Goal: Task Accomplishment & Management: Manage account settings

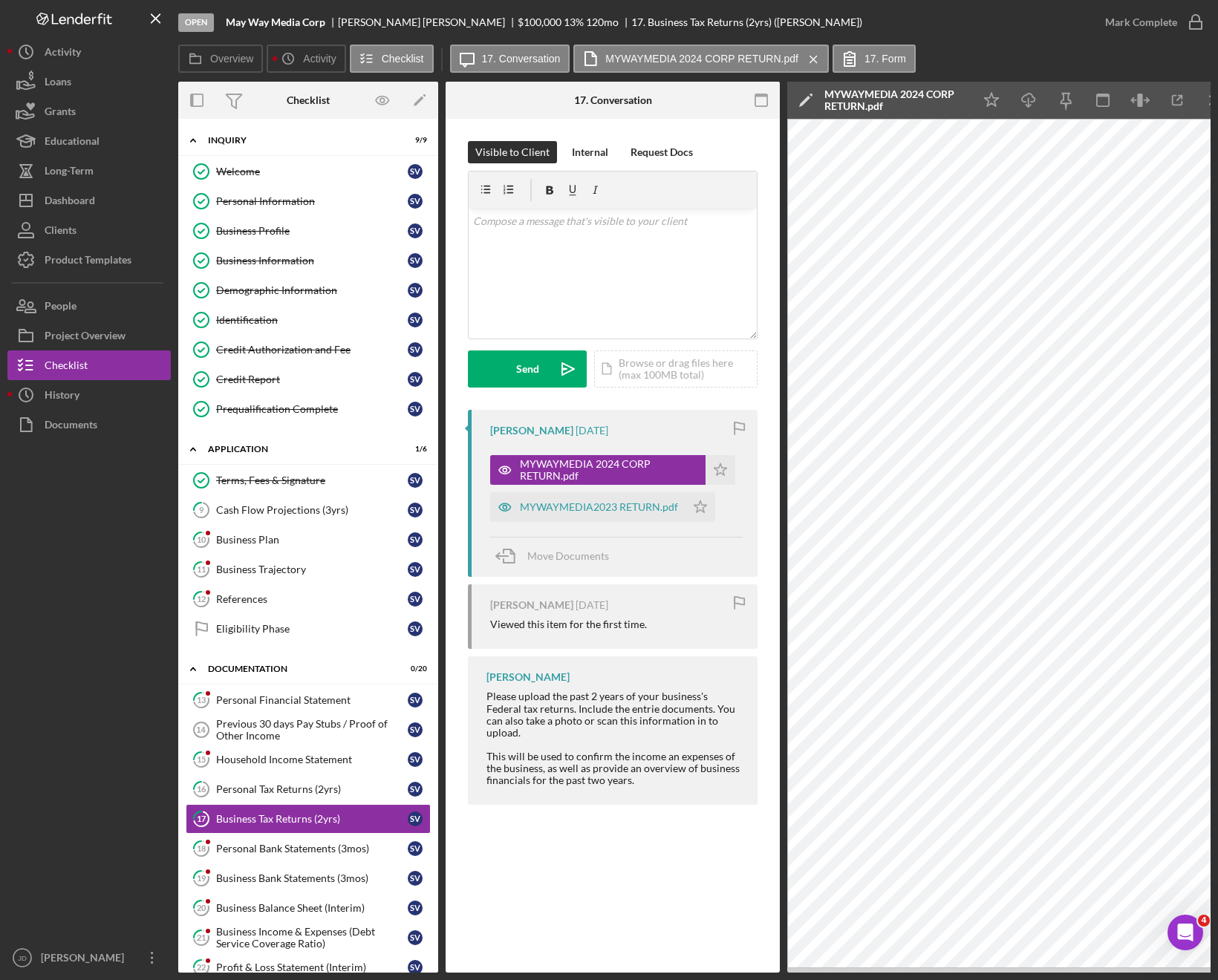
scroll to position [111, 0]
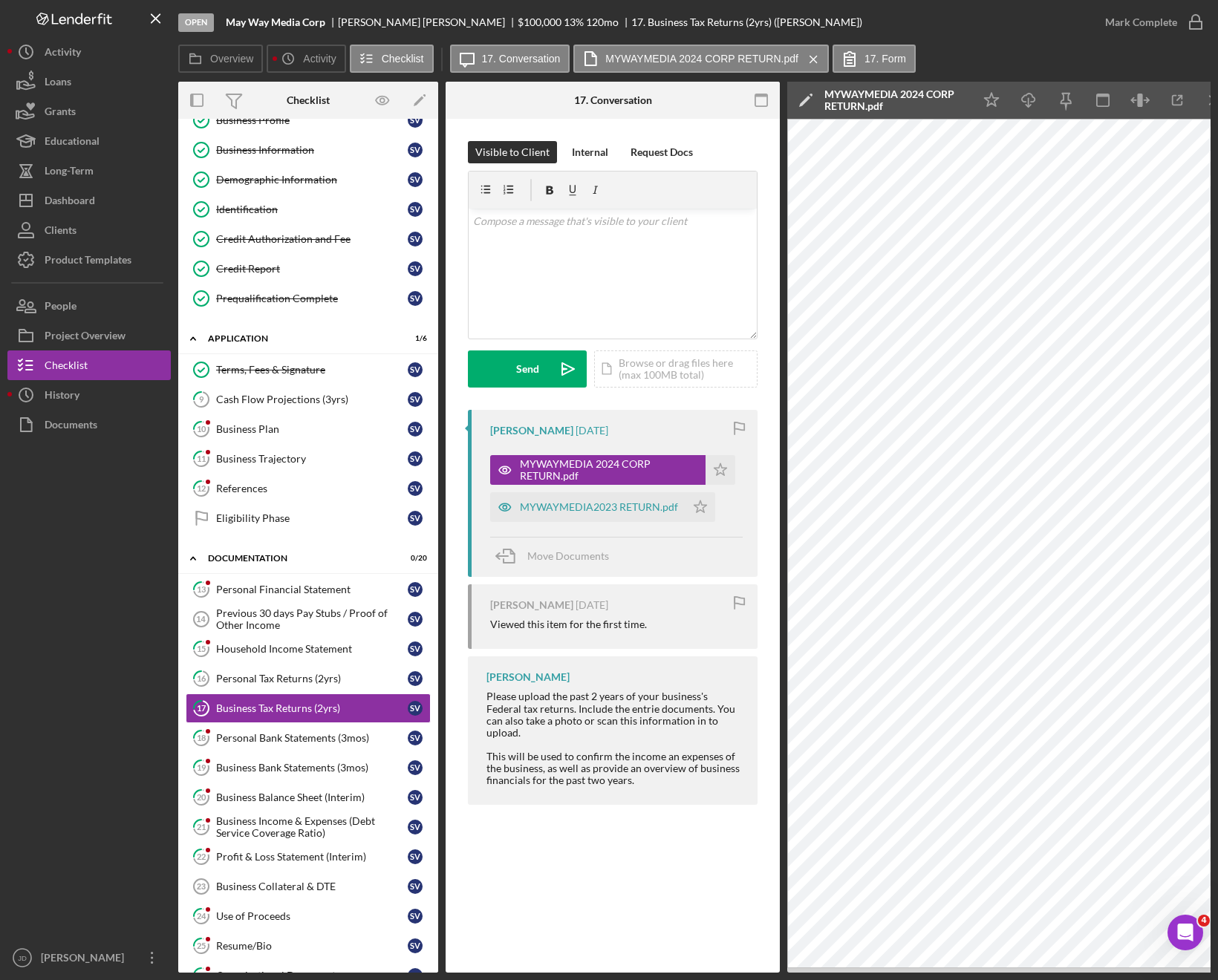
click at [963, 17] on div "Open May Way Media Corp Scott Veltri $100,000 $100,000 13 % 120 mo 17. Business…" at bounding box center [634, 22] width 912 height 45
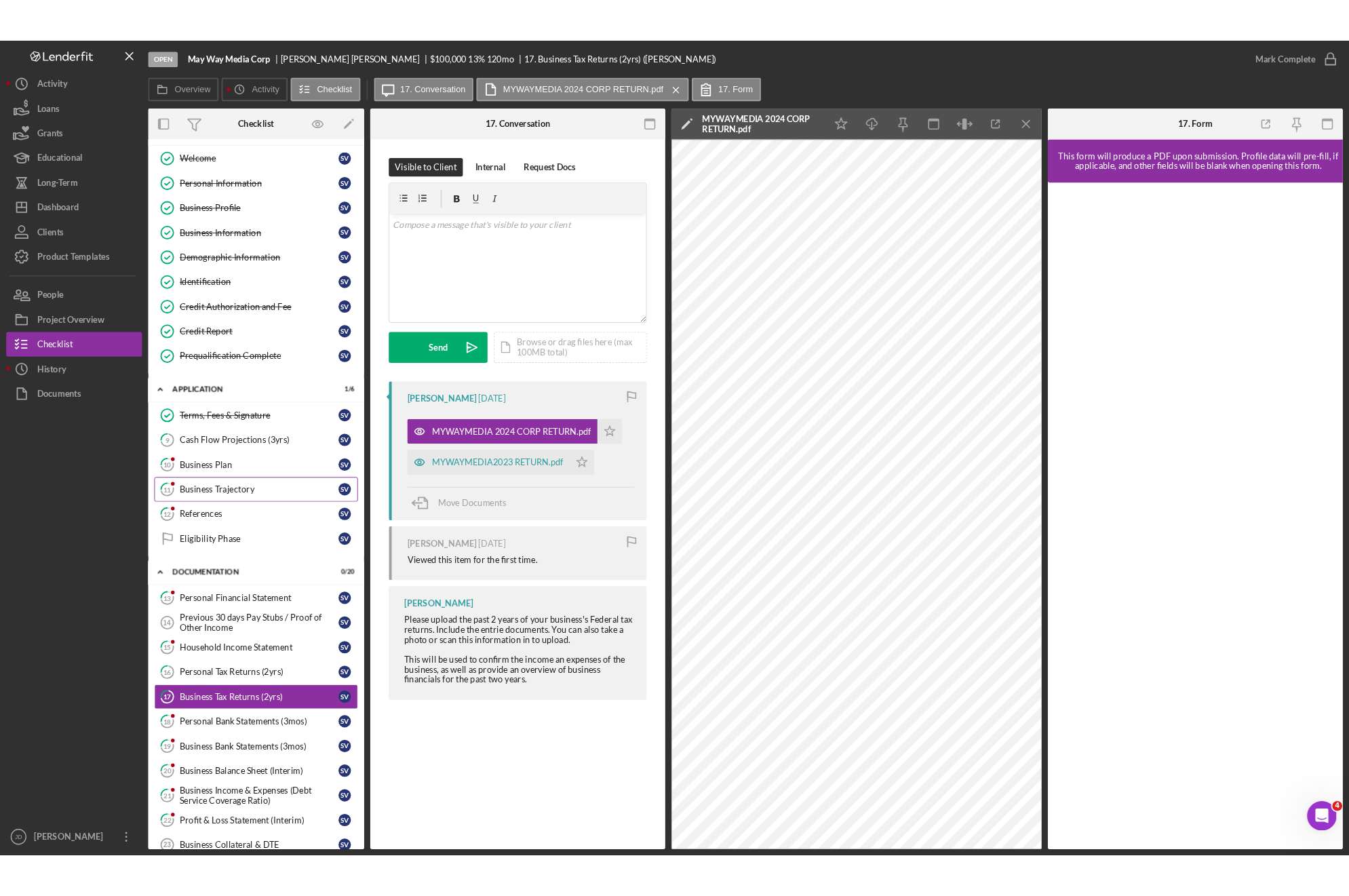
scroll to position [0, 0]
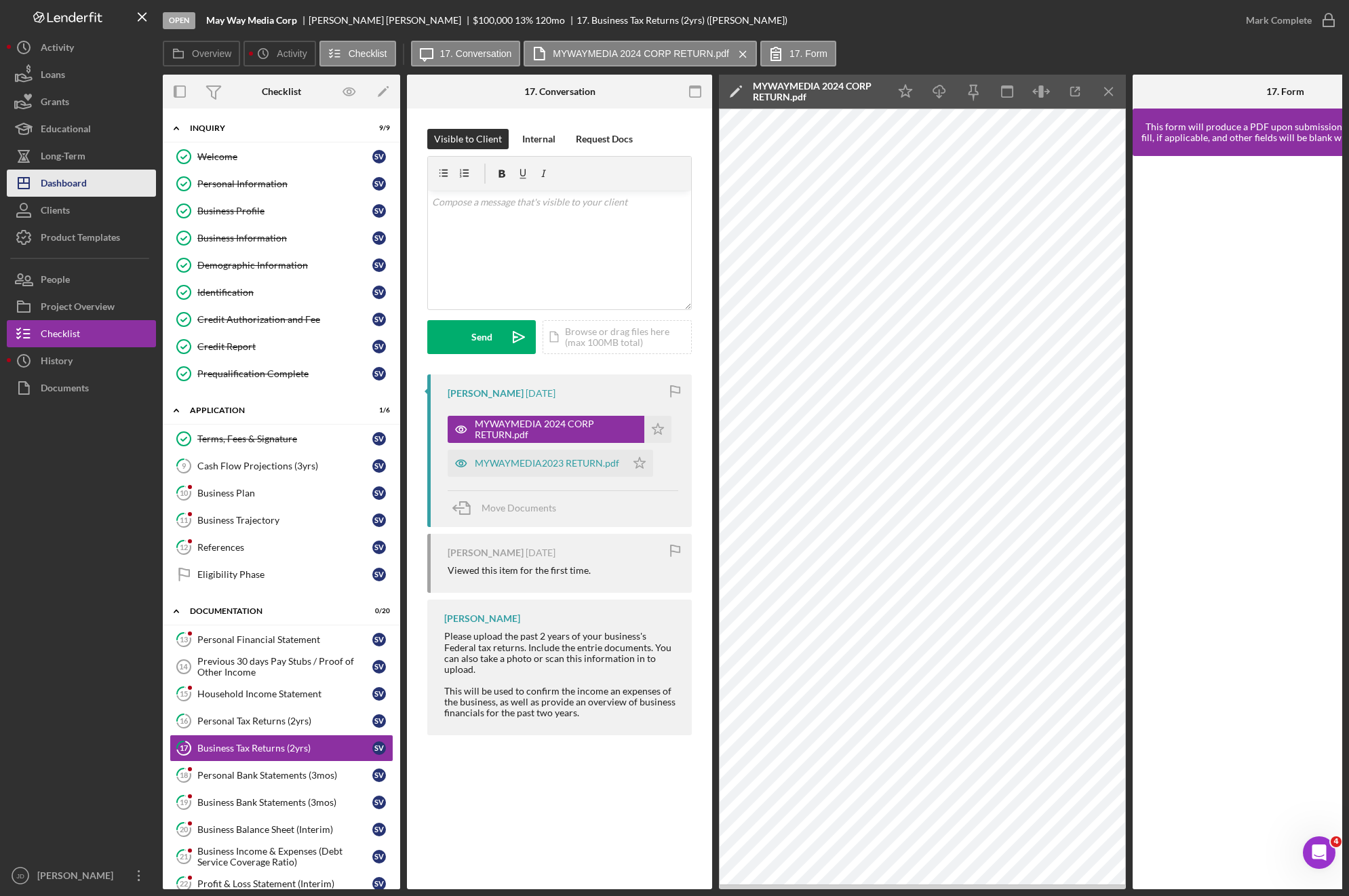
click at [66, 180] on div "Dashboard" at bounding box center [64, 185] width 46 height 31
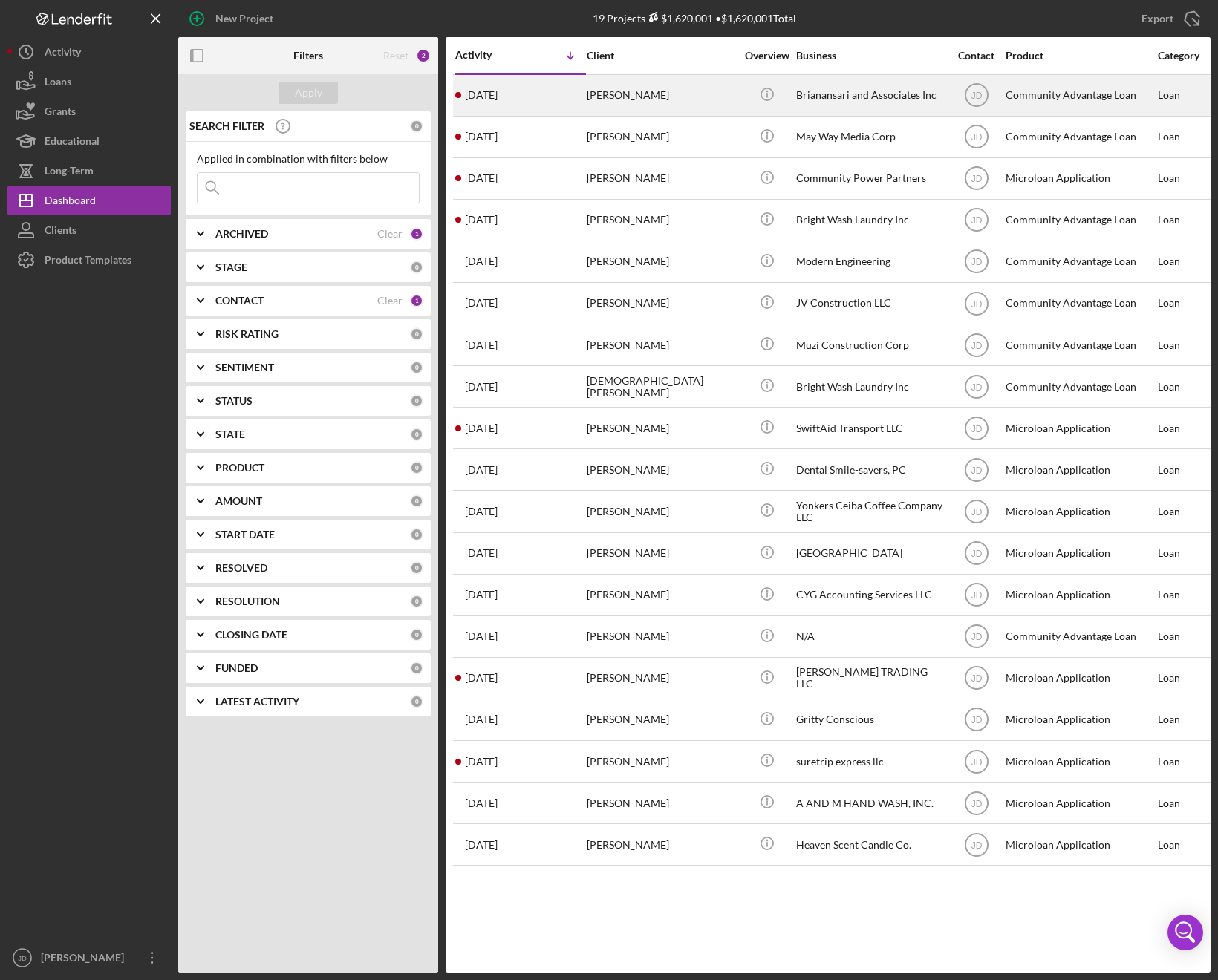
click at [497, 92] on time "[DATE]" at bounding box center [480, 95] width 33 height 12
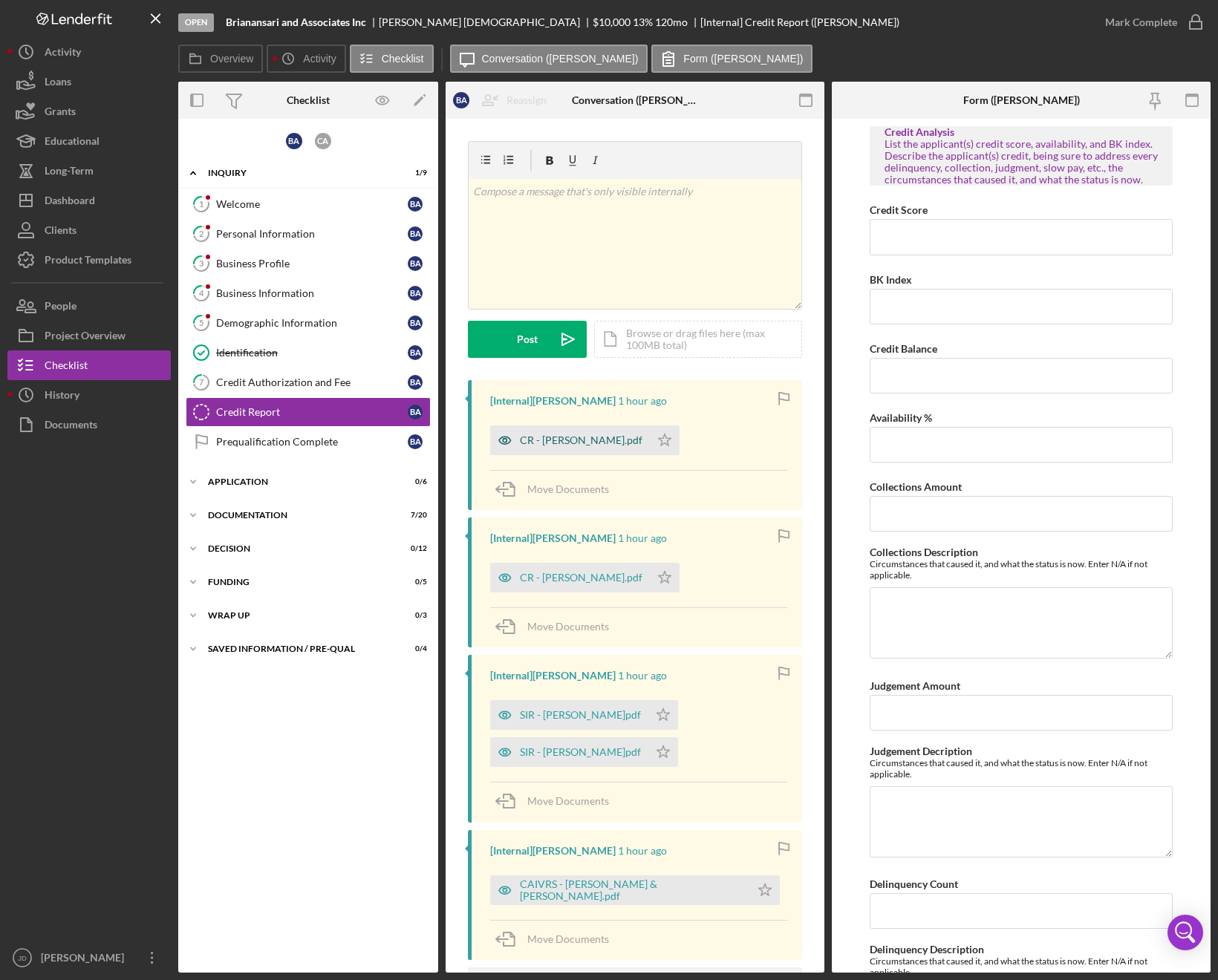
click at [552, 438] on div "CR - [PERSON_NAME].pdf" at bounding box center [581, 440] width 123 height 12
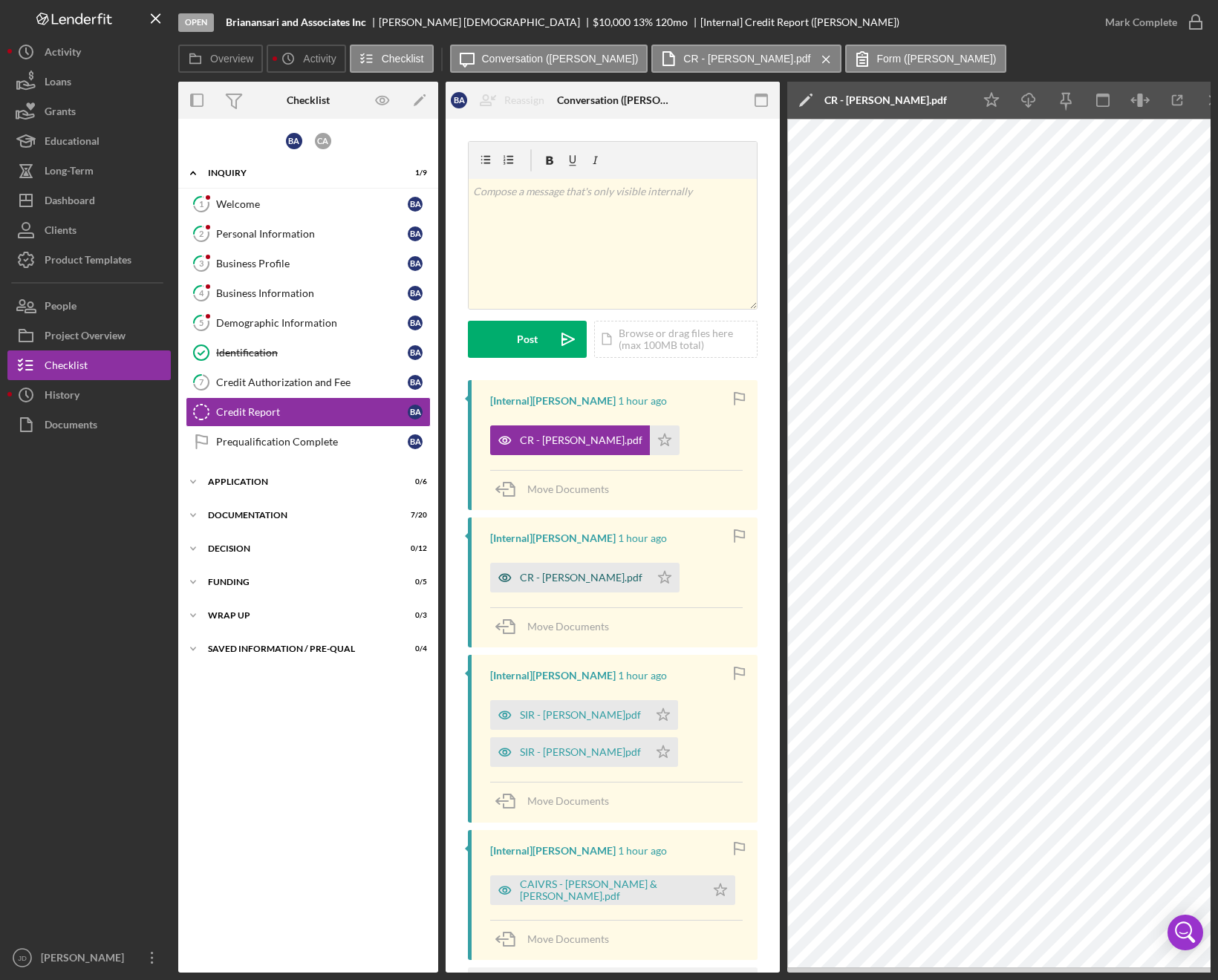
click at [560, 579] on div "CR - [PERSON_NAME].pdf" at bounding box center [581, 578] width 123 height 12
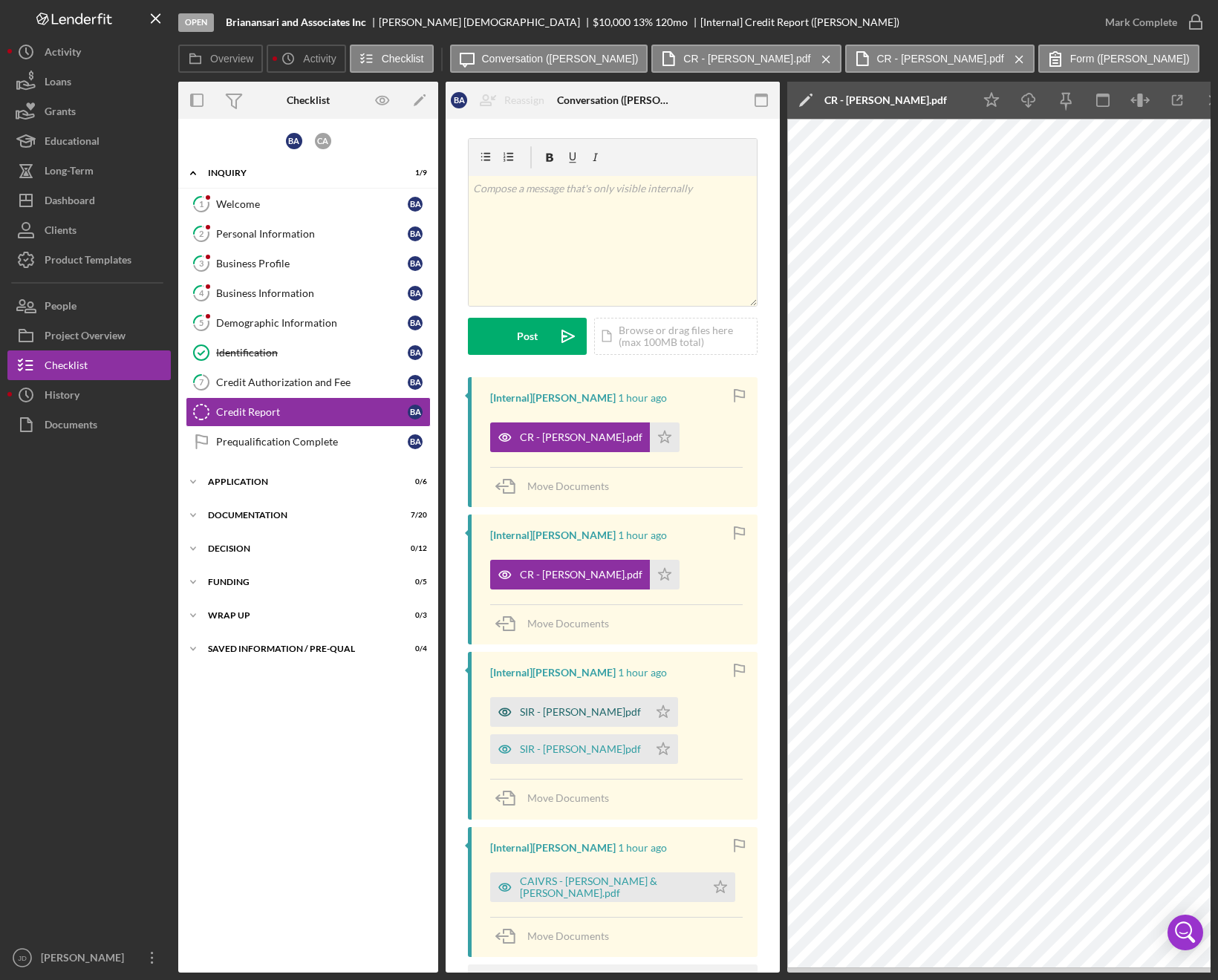
click at [542, 709] on div "SIR - [PERSON_NAME]pdf" at bounding box center [580, 712] width 121 height 12
click at [555, 745] on div "SIR - [PERSON_NAME]pdf" at bounding box center [580, 749] width 121 height 12
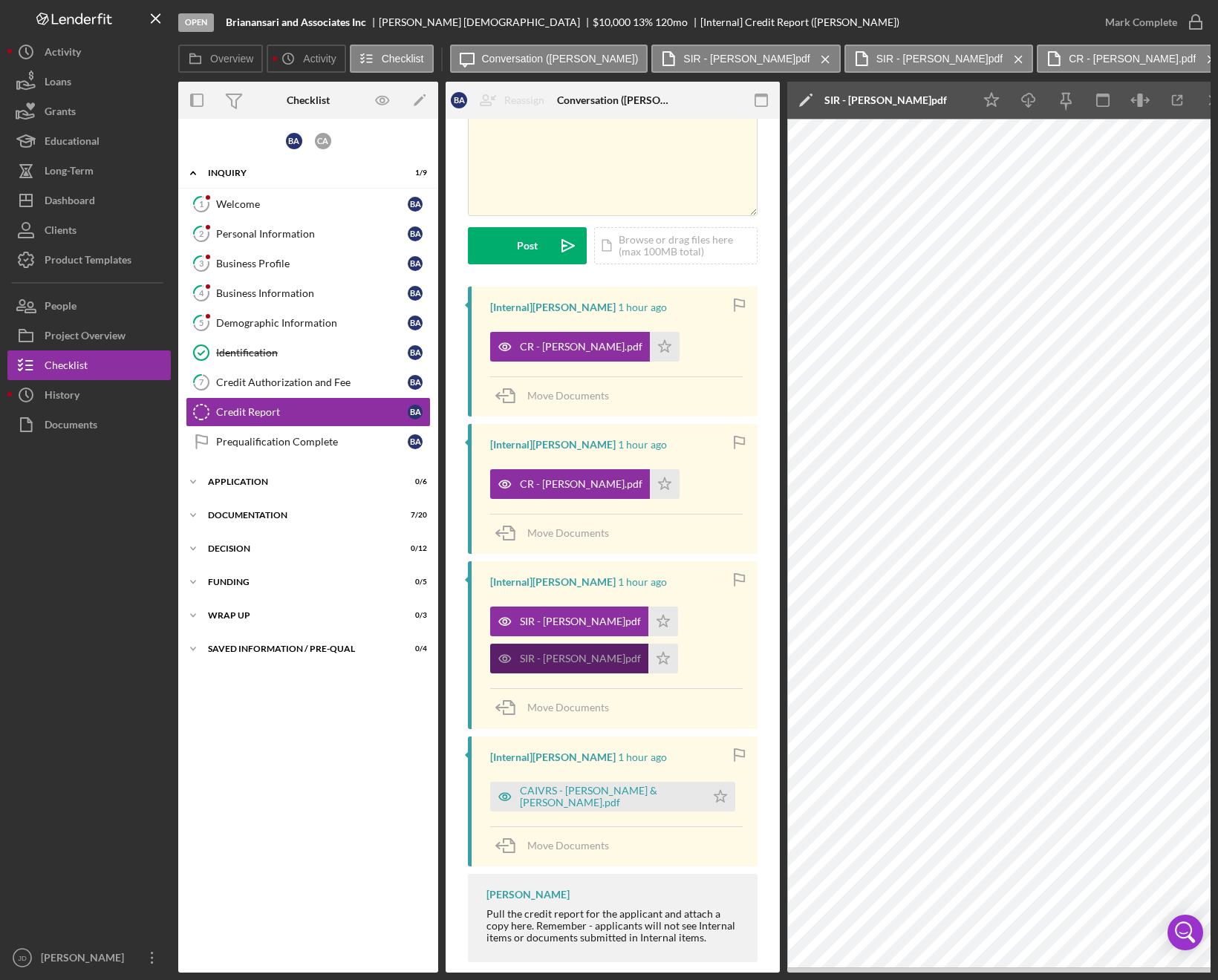
scroll to position [118, 0]
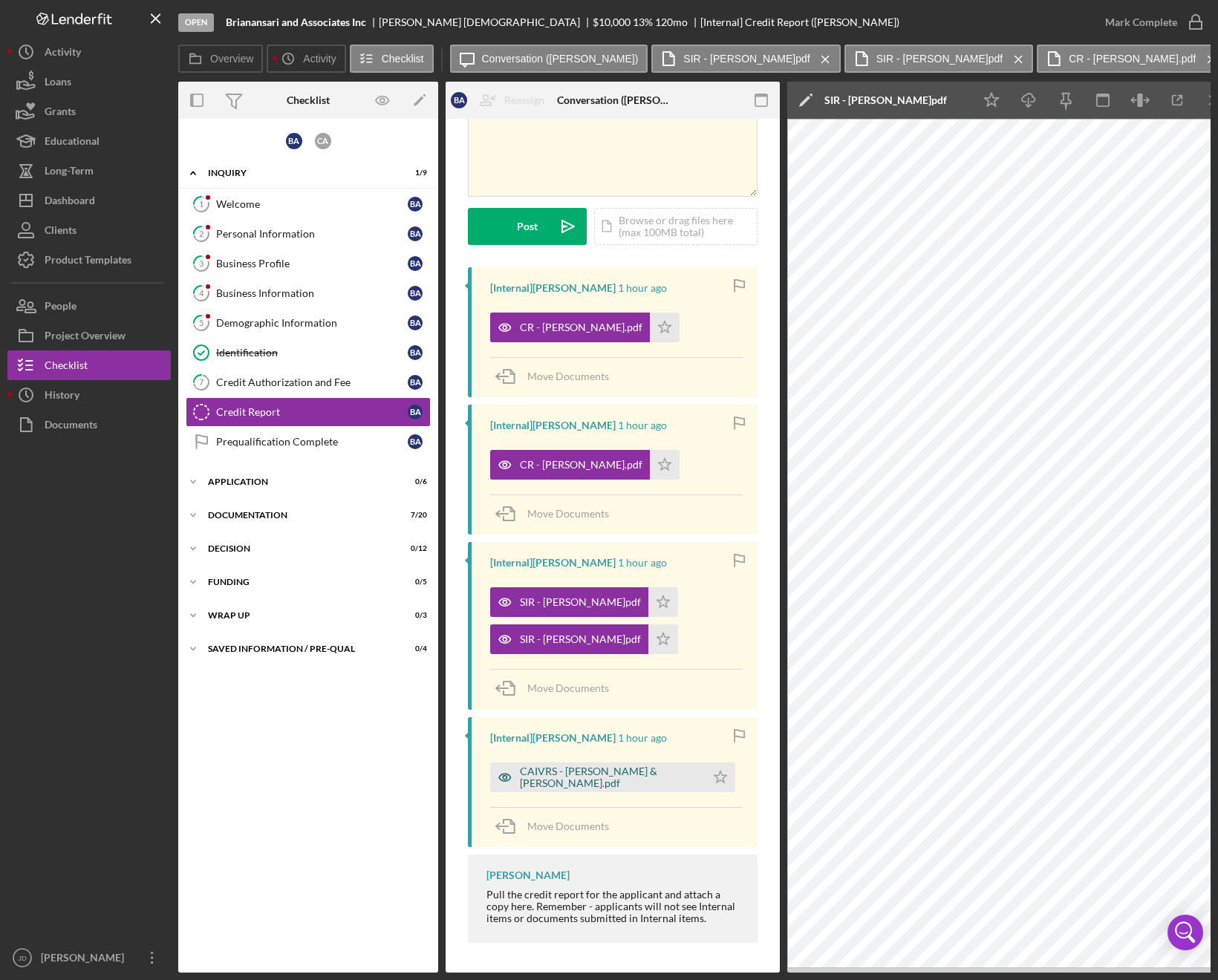
click at [569, 772] on div "CAIVRS - [PERSON_NAME] & [PERSON_NAME].pdf" at bounding box center [609, 777] width 178 height 24
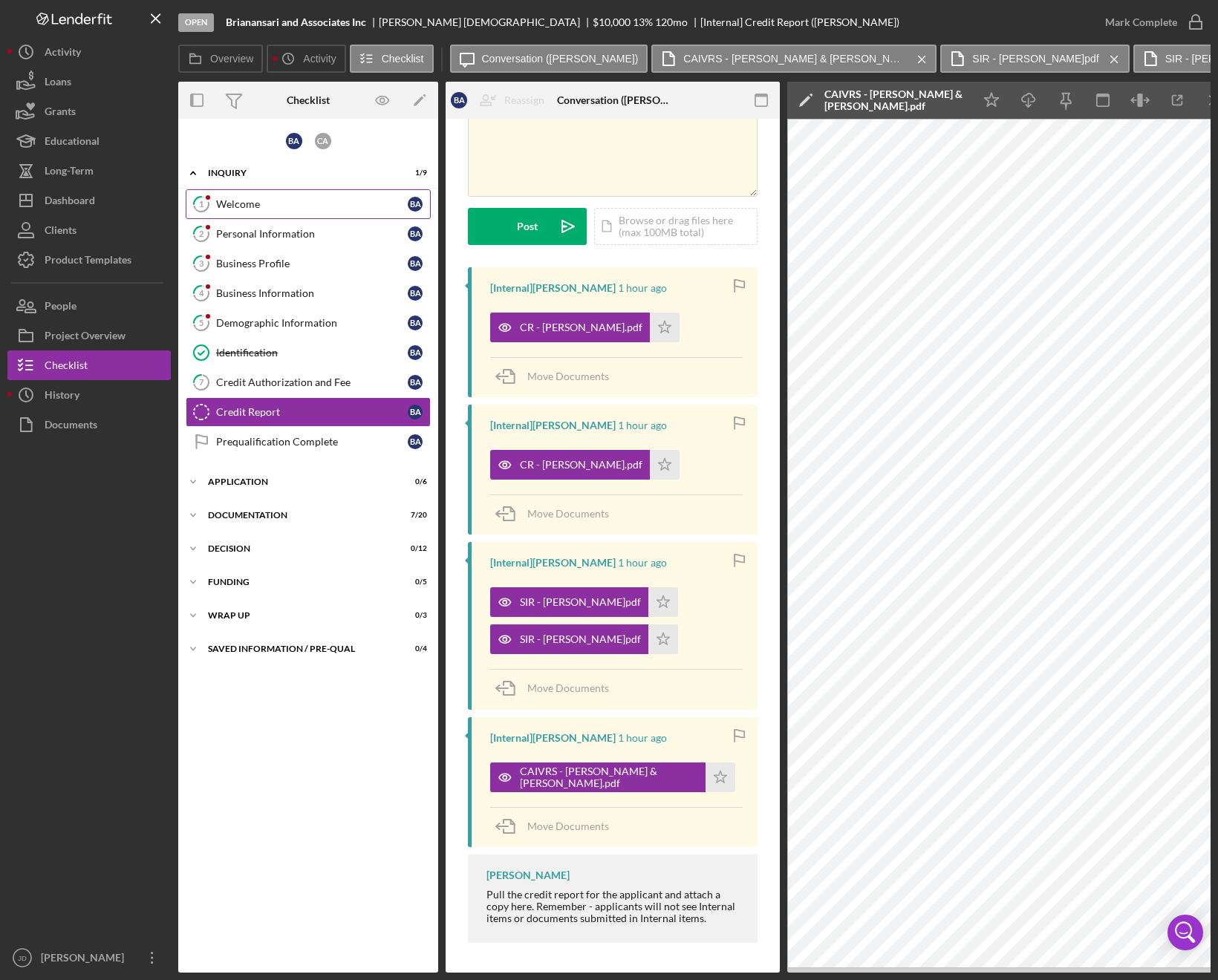
click at [260, 206] on div "Welcome" at bounding box center [312, 204] width 192 height 12
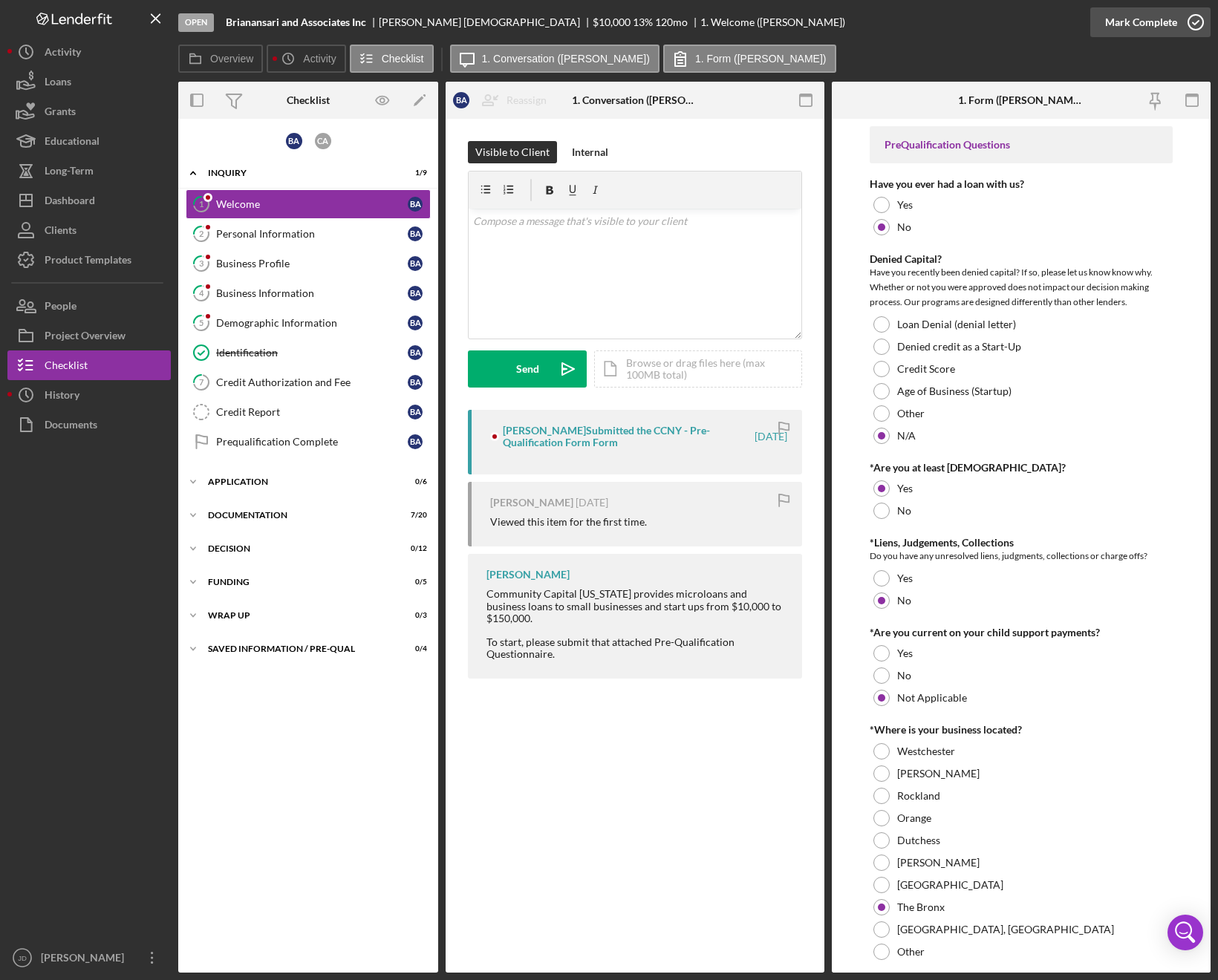
click at [1200, 29] on icon "button" at bounding box center [1195, 22] width 37 height 37
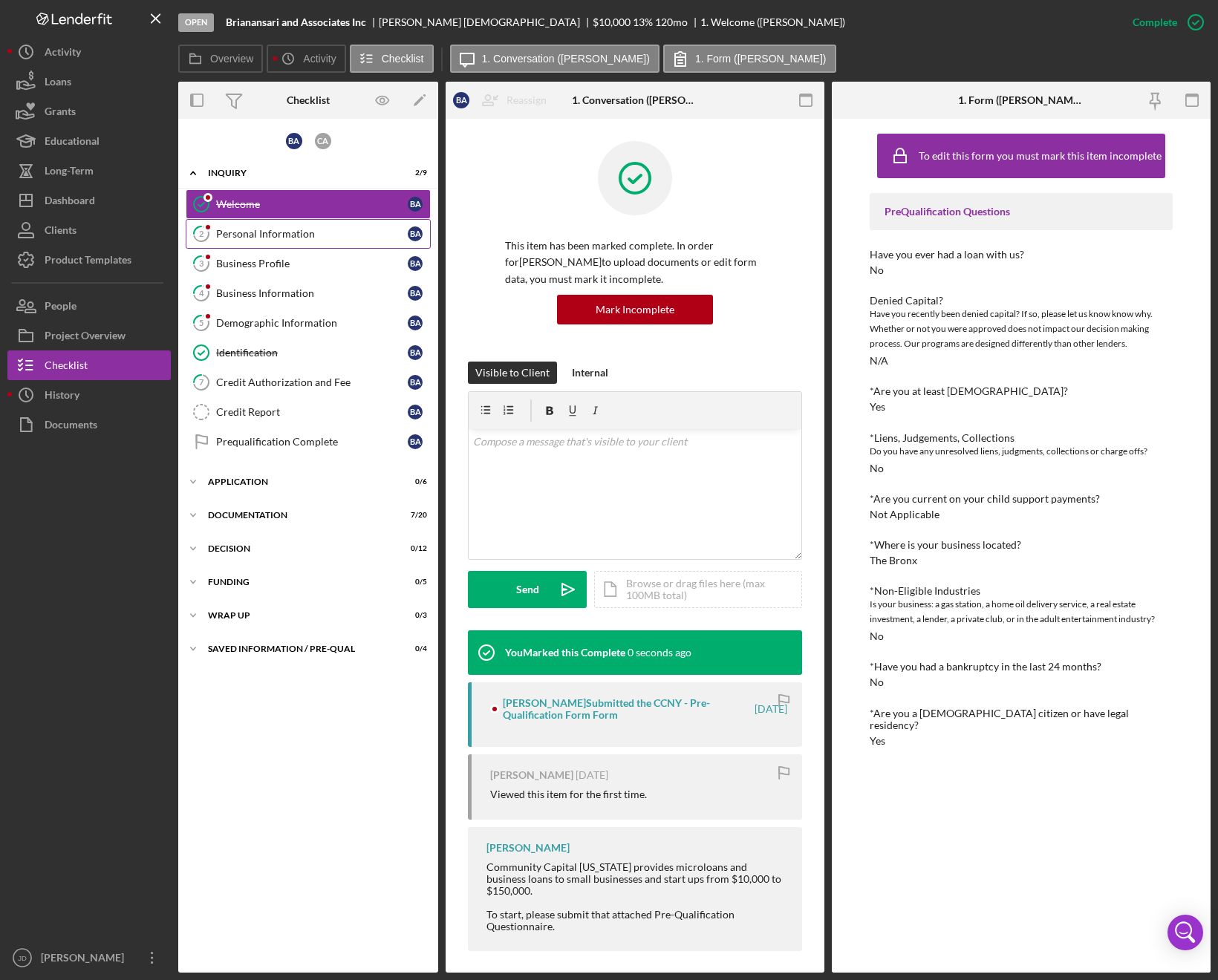
click at [311, 239] on div "Personal Information" at bounding box center [312, 233] width 192 height 12
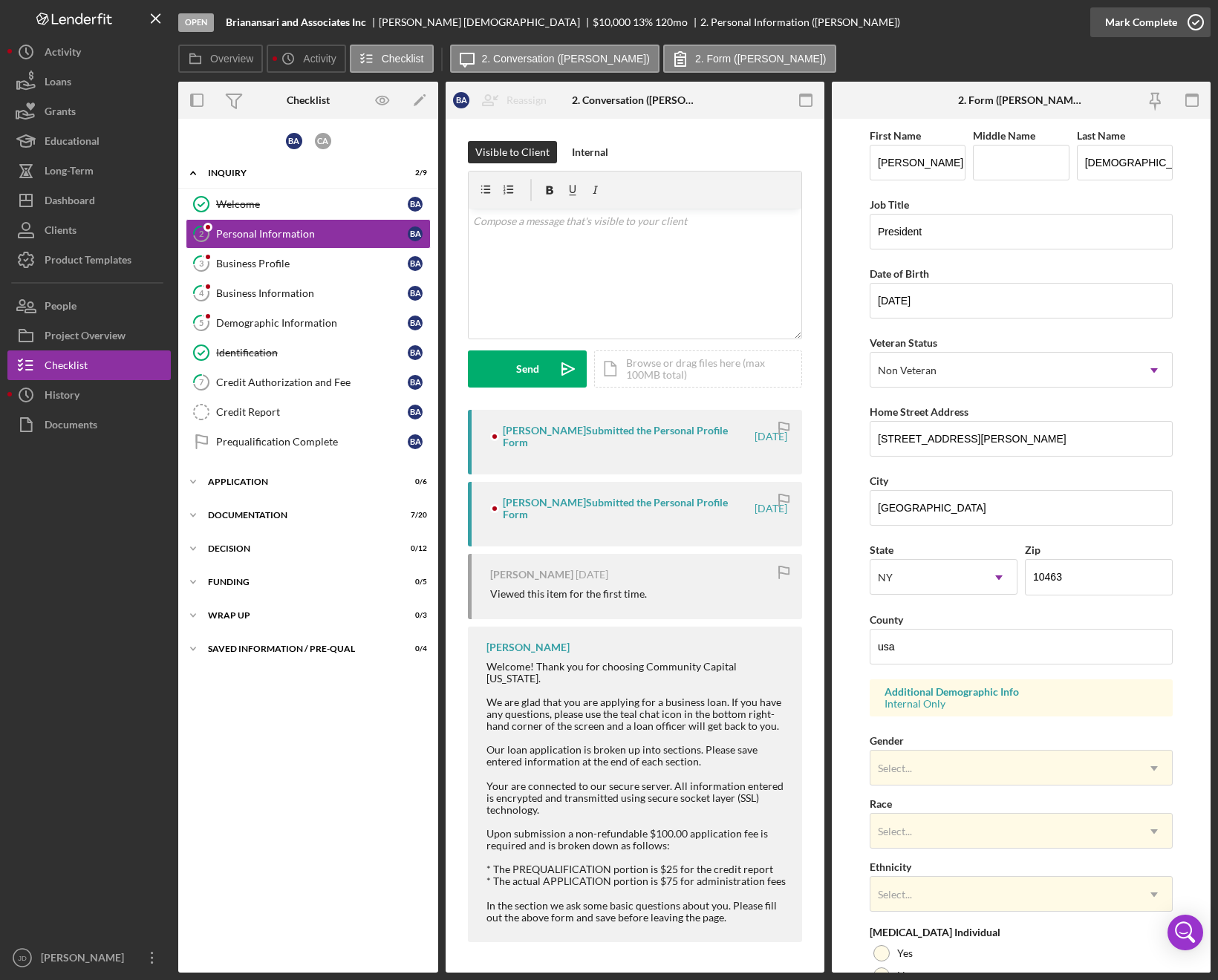
click at [1202, 23] on icon "button" at bounding box center [1195, 22] width 37 height 37
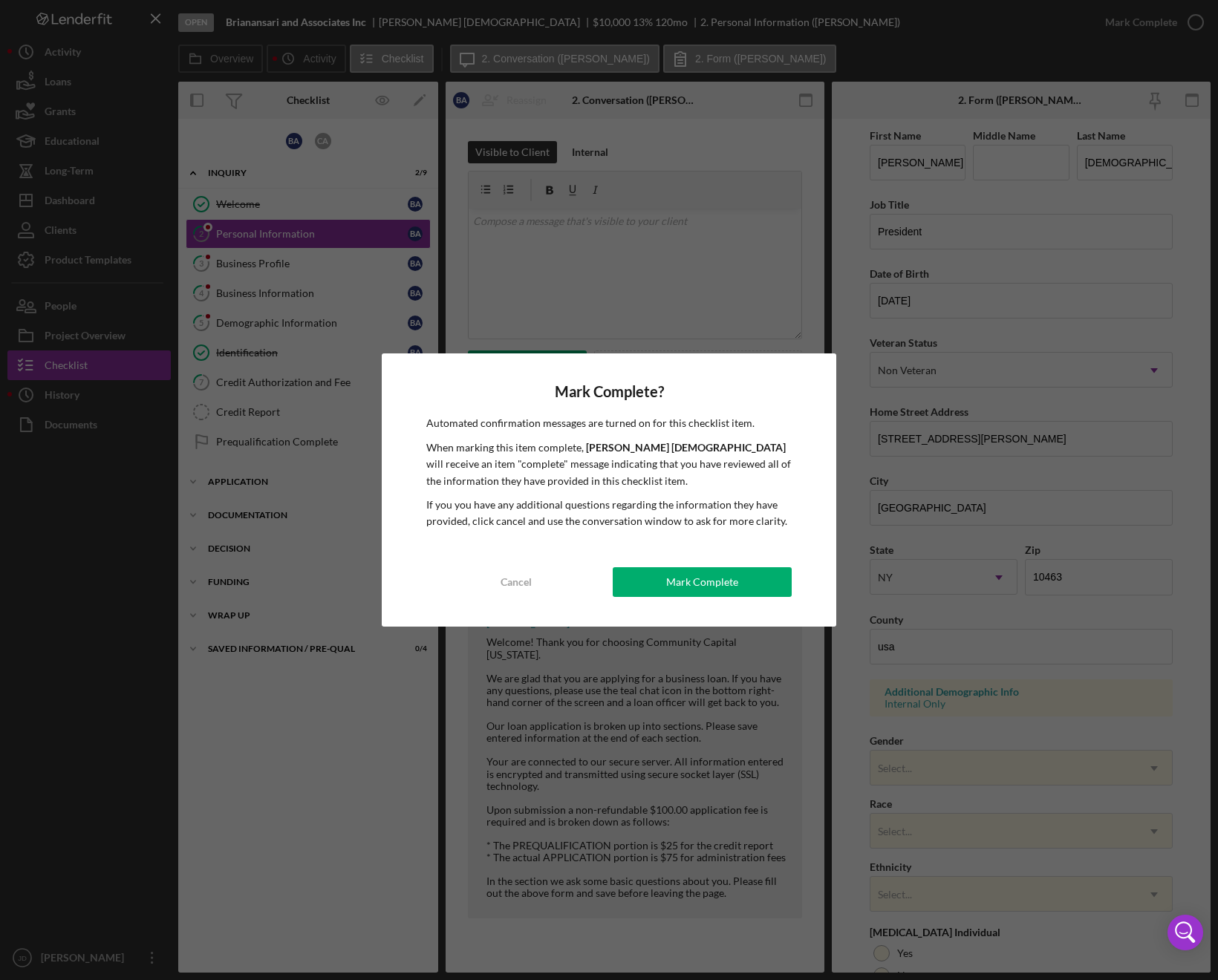
click at [708, 586] on div "Mark Complete" at bounding box center [702, 581] width 72 height 29
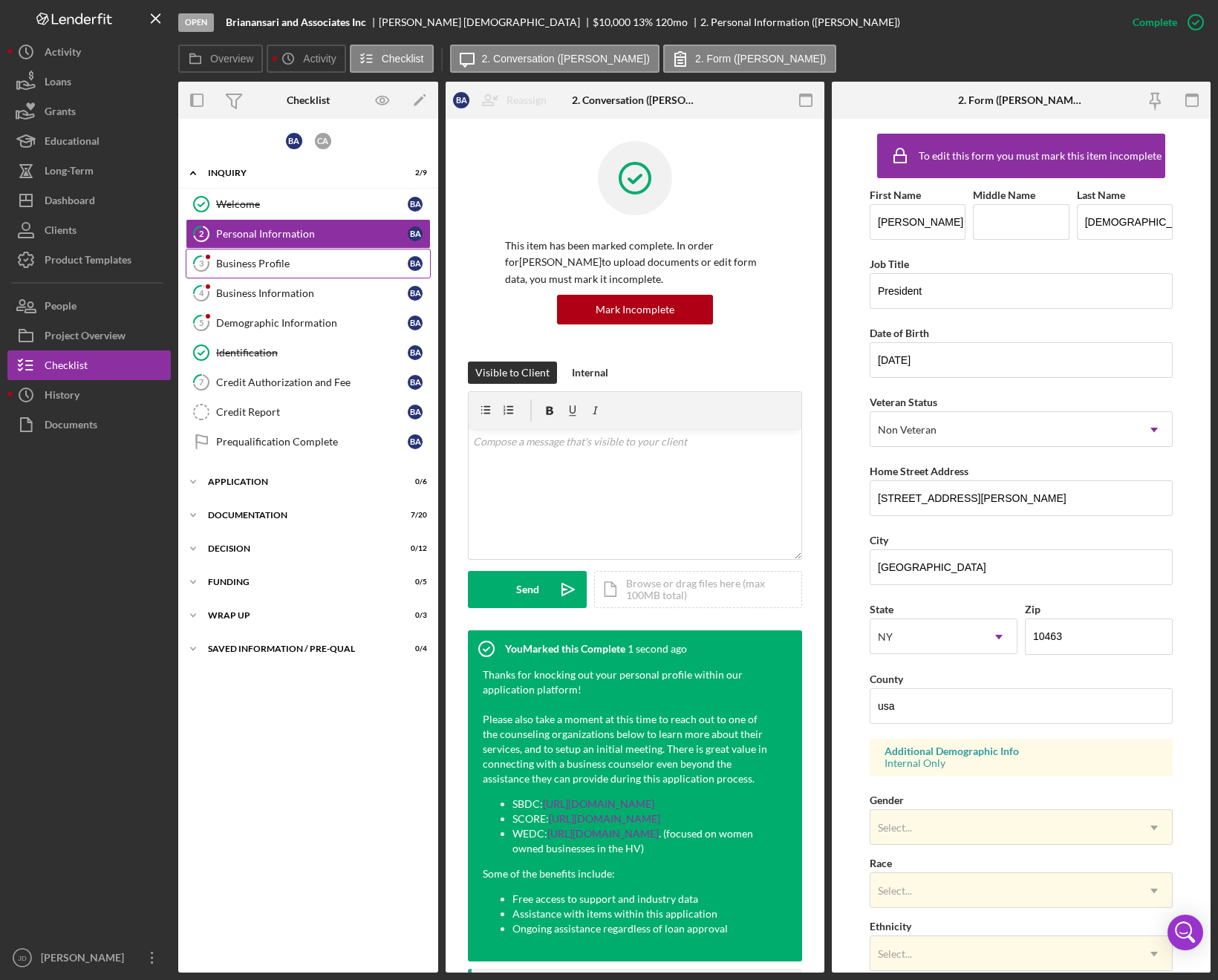
click at [241, 265] on div "Business Profile" at bounding box center [312, 264] width 192 height 12
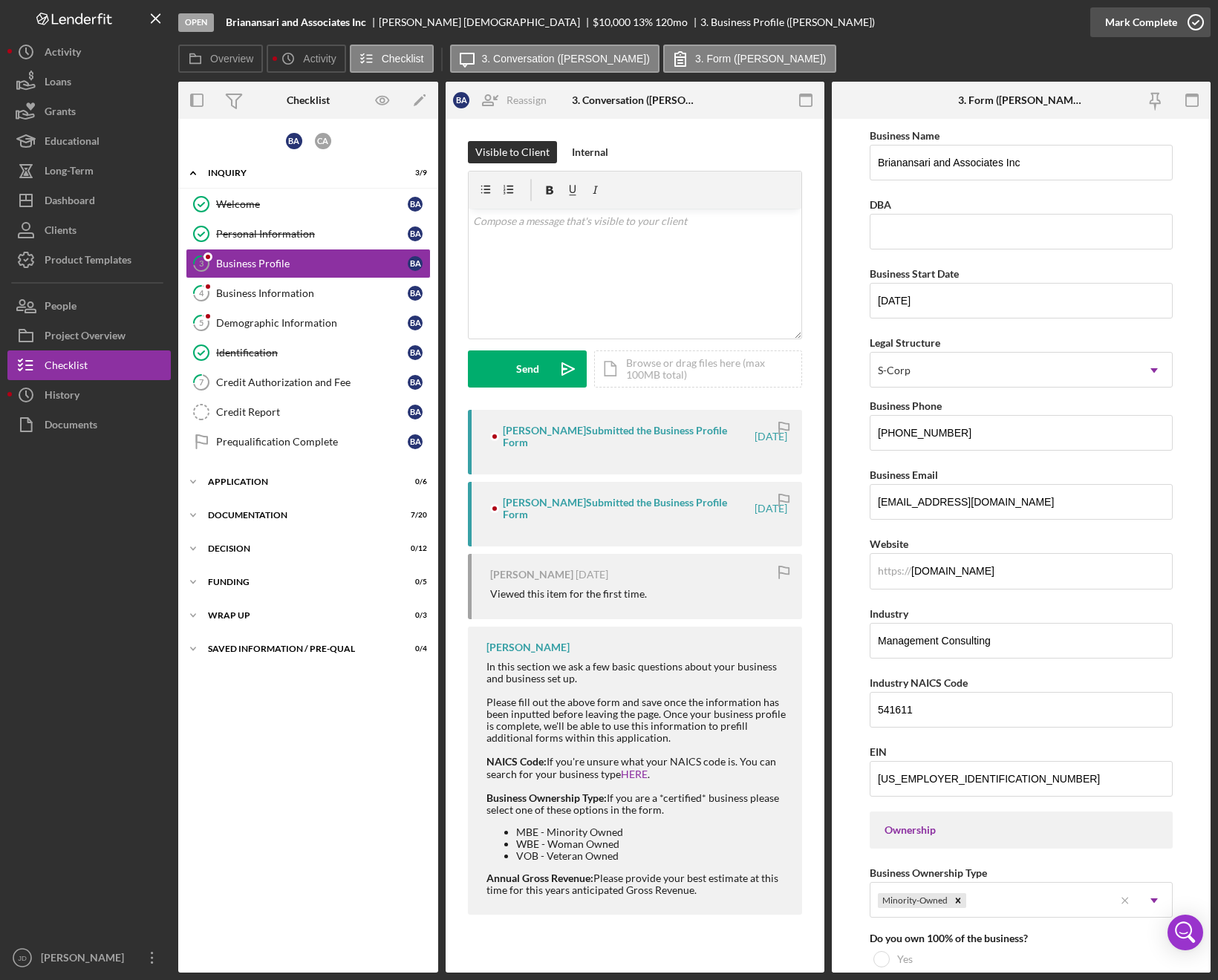
click at [1197, 30] on icon "button" at bounding box center [1195, 22] width 37 height 37
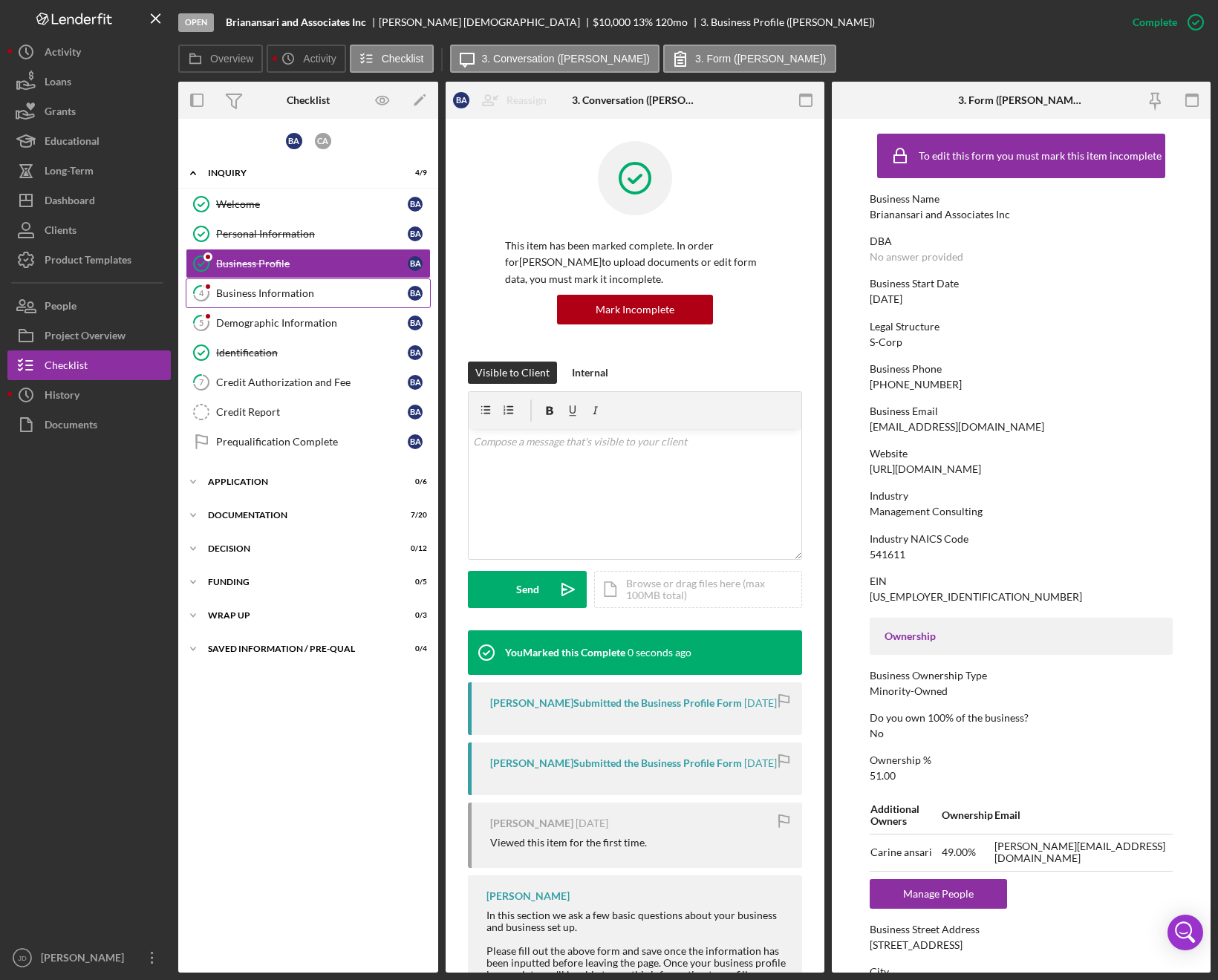
click at [270, 296] on div "Business Information" at bounding box center [312, 293] width 192 height 12
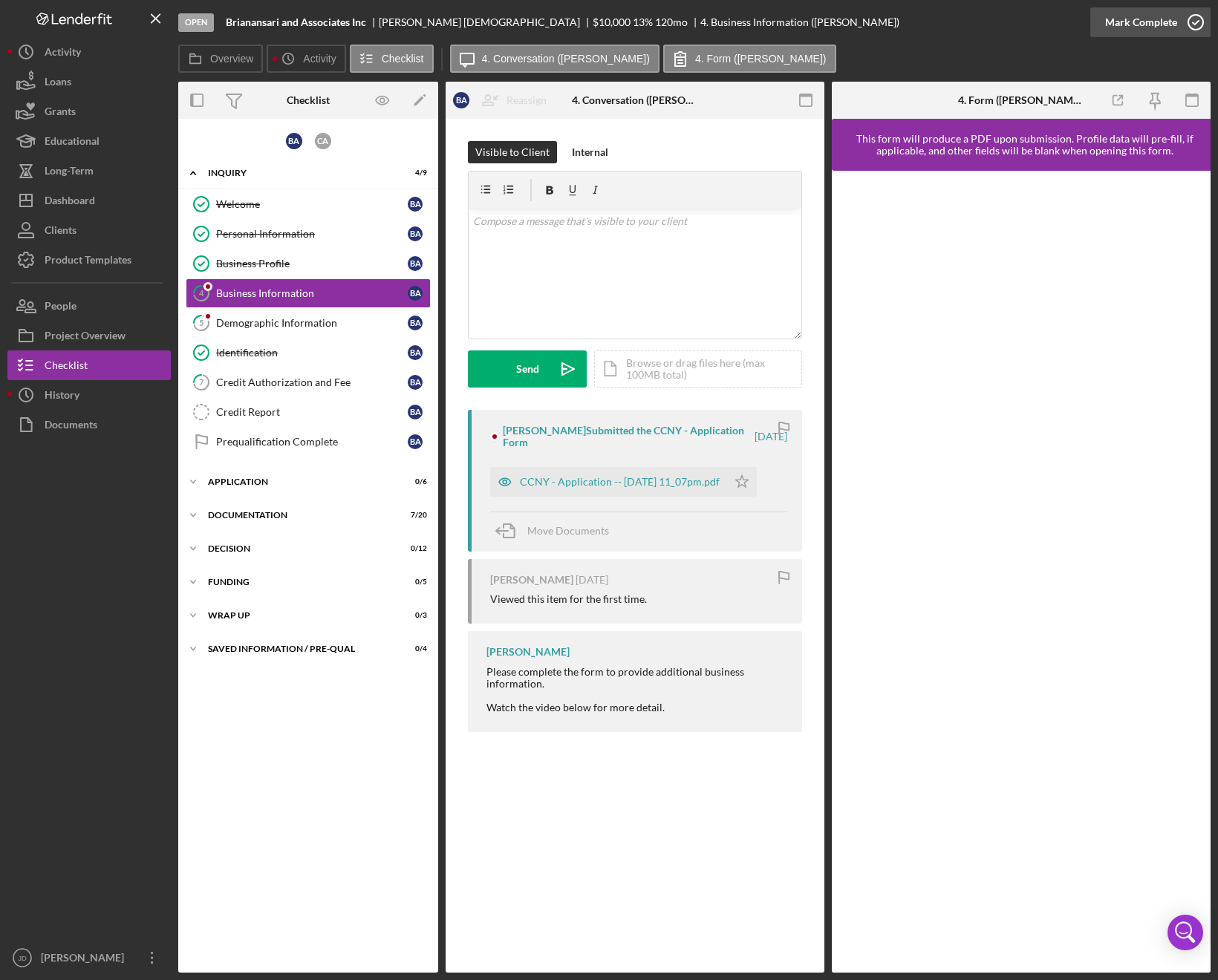
click at [1189, 17] on icon "button" at bounding box center [1195, 22] width 37 height 37
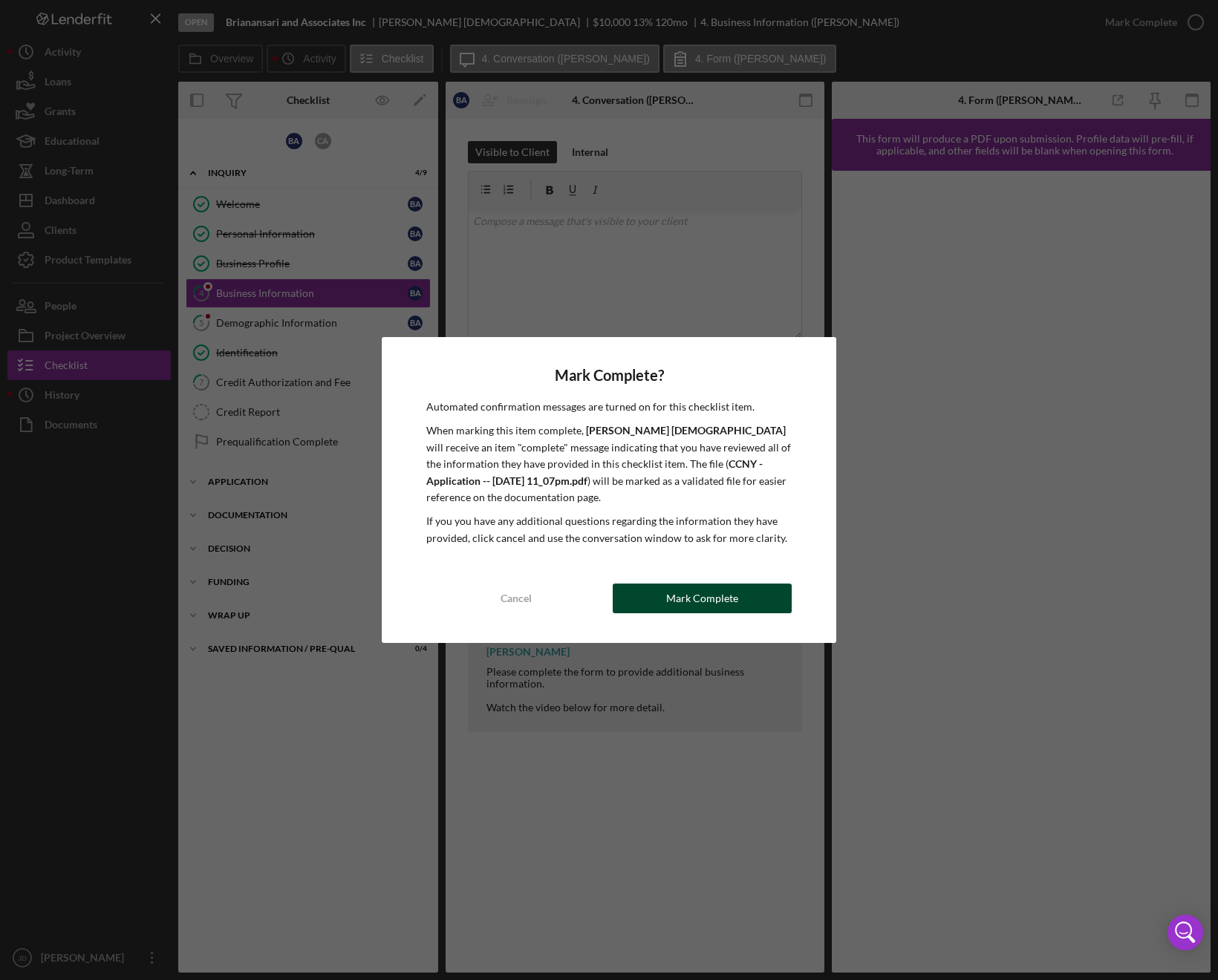
click at [691, 596] on div "Mark Complete" at bounding box center [702, 598] width 72 height 29
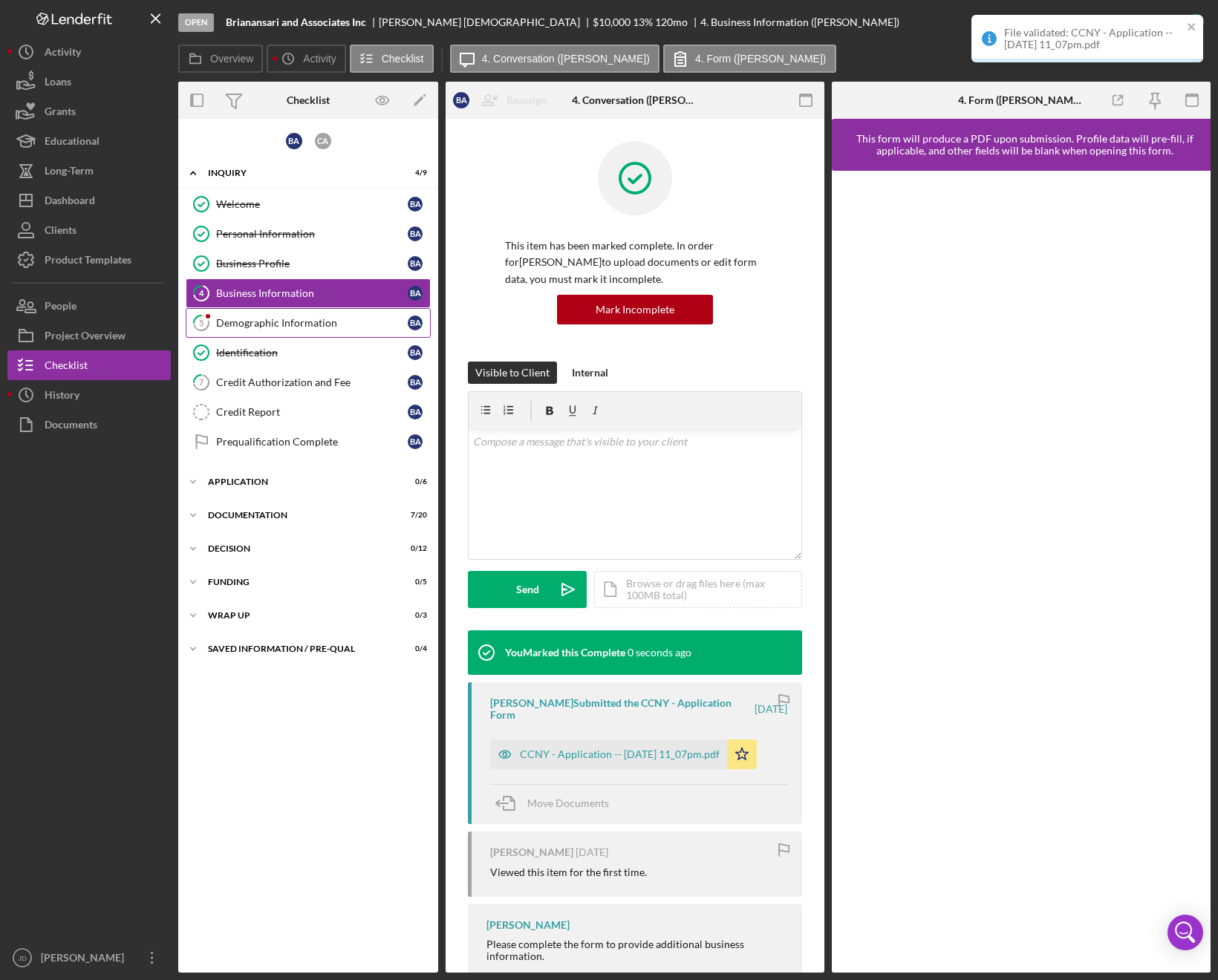
click at [265, 325] on div "Demographic Information" at bounding box center [312, 322] width 192 height 12
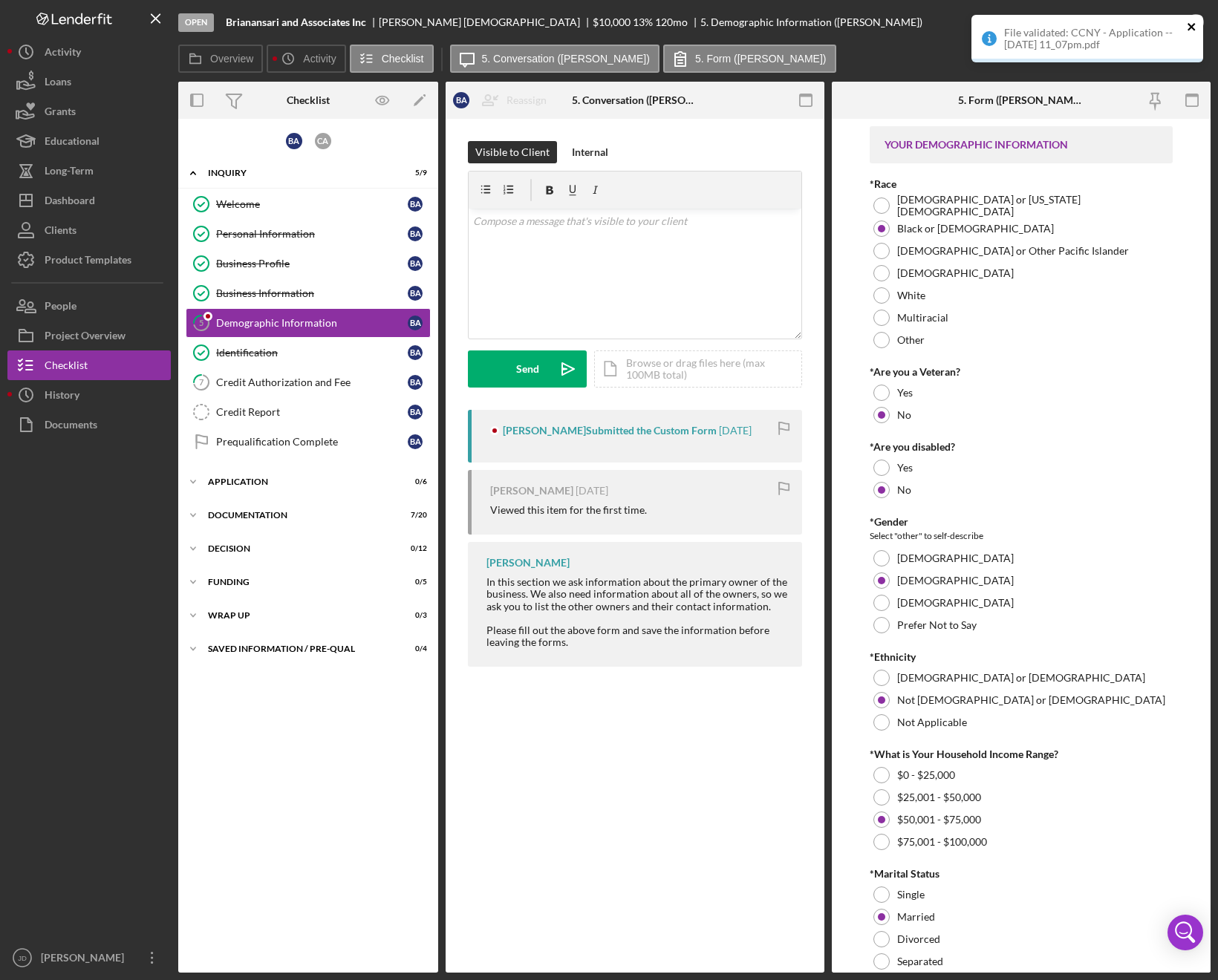
click at [1194, 27] on icon "close" at bounding box center [1192, 27] width 10 height 12
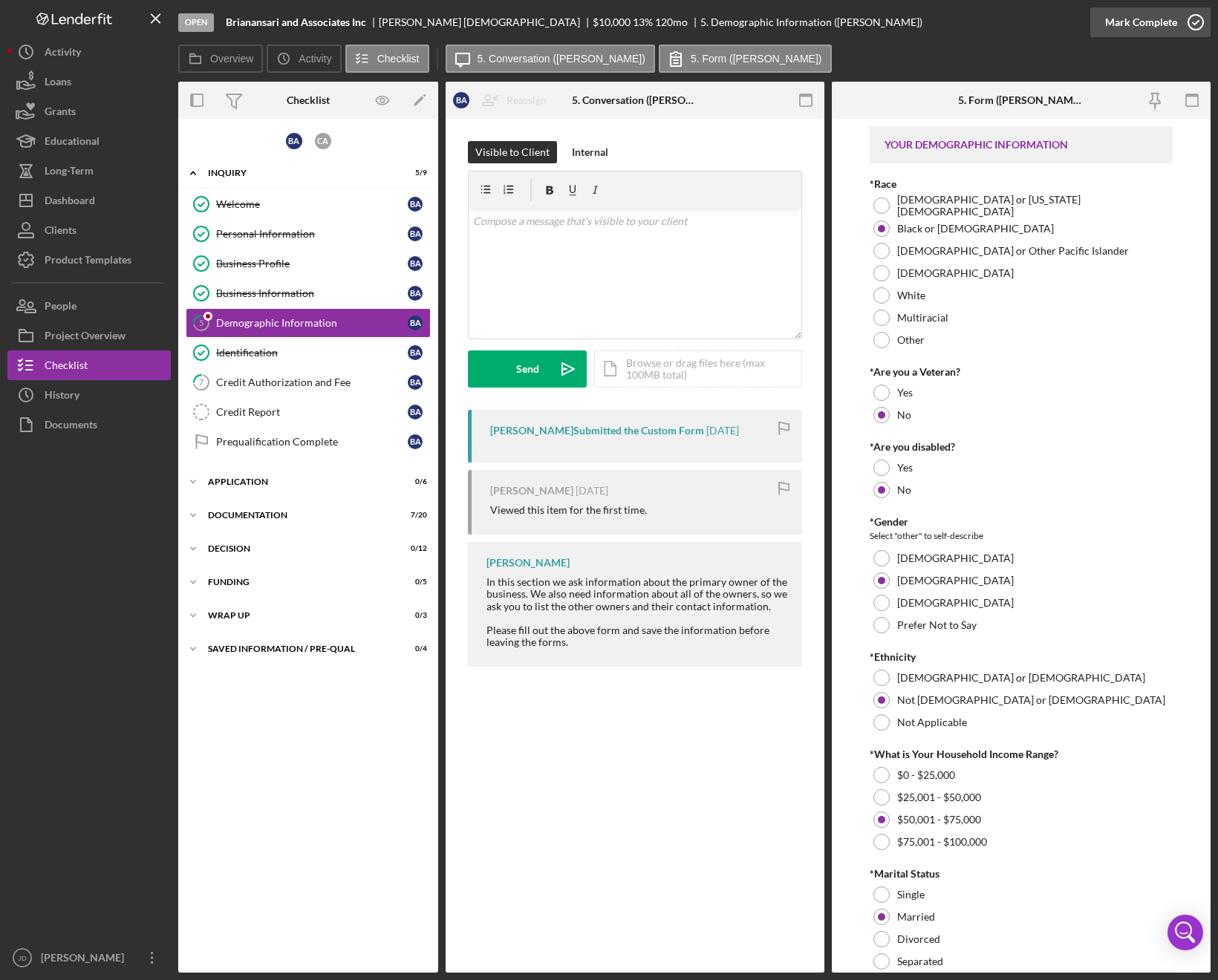
click at [1189, 23] on icon "button" at bounding box center [1195, 22] width 37 height 37
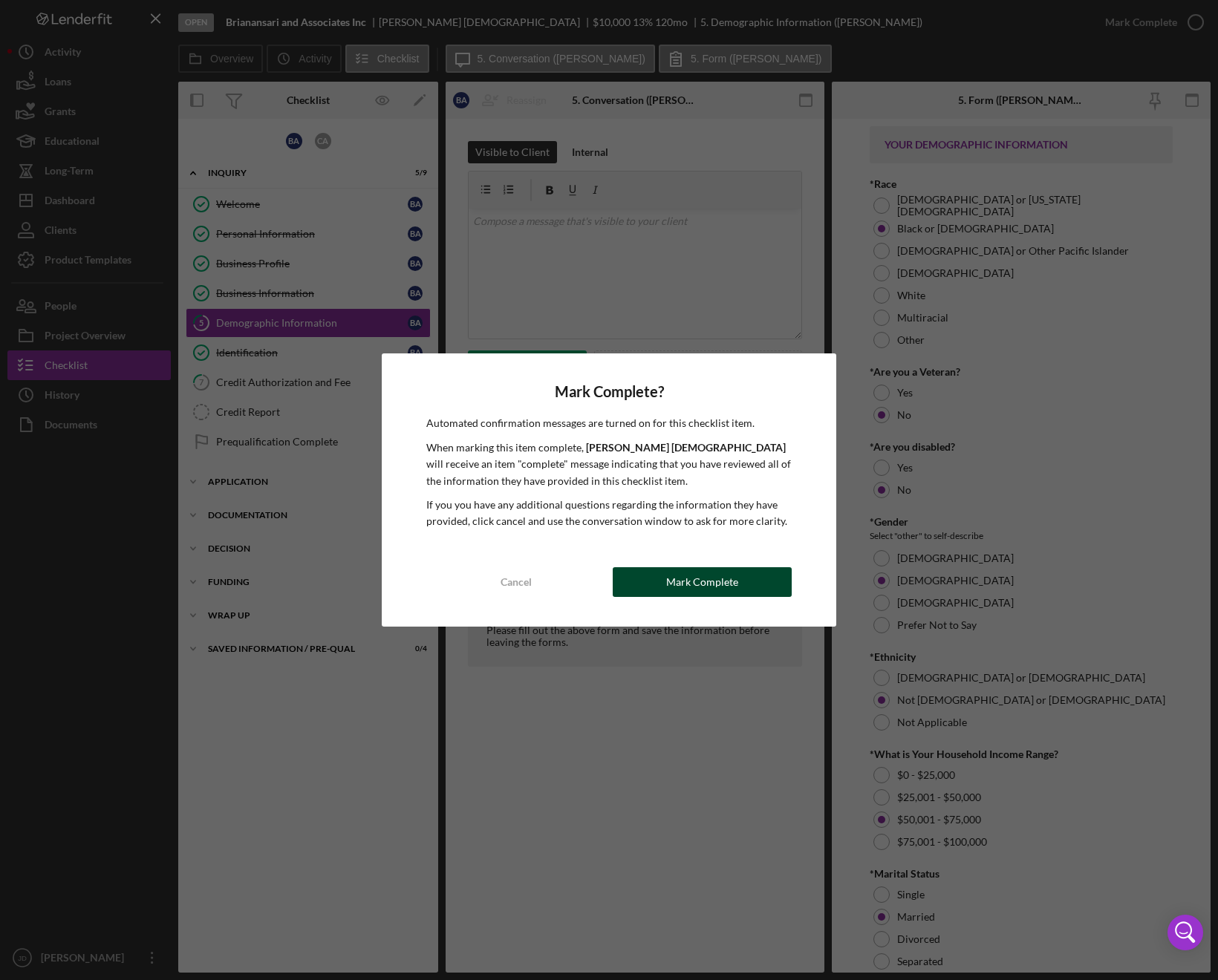
click at [696, 580] on div "Mark Complete" at bounding box center [702, 581] width 72 height 29
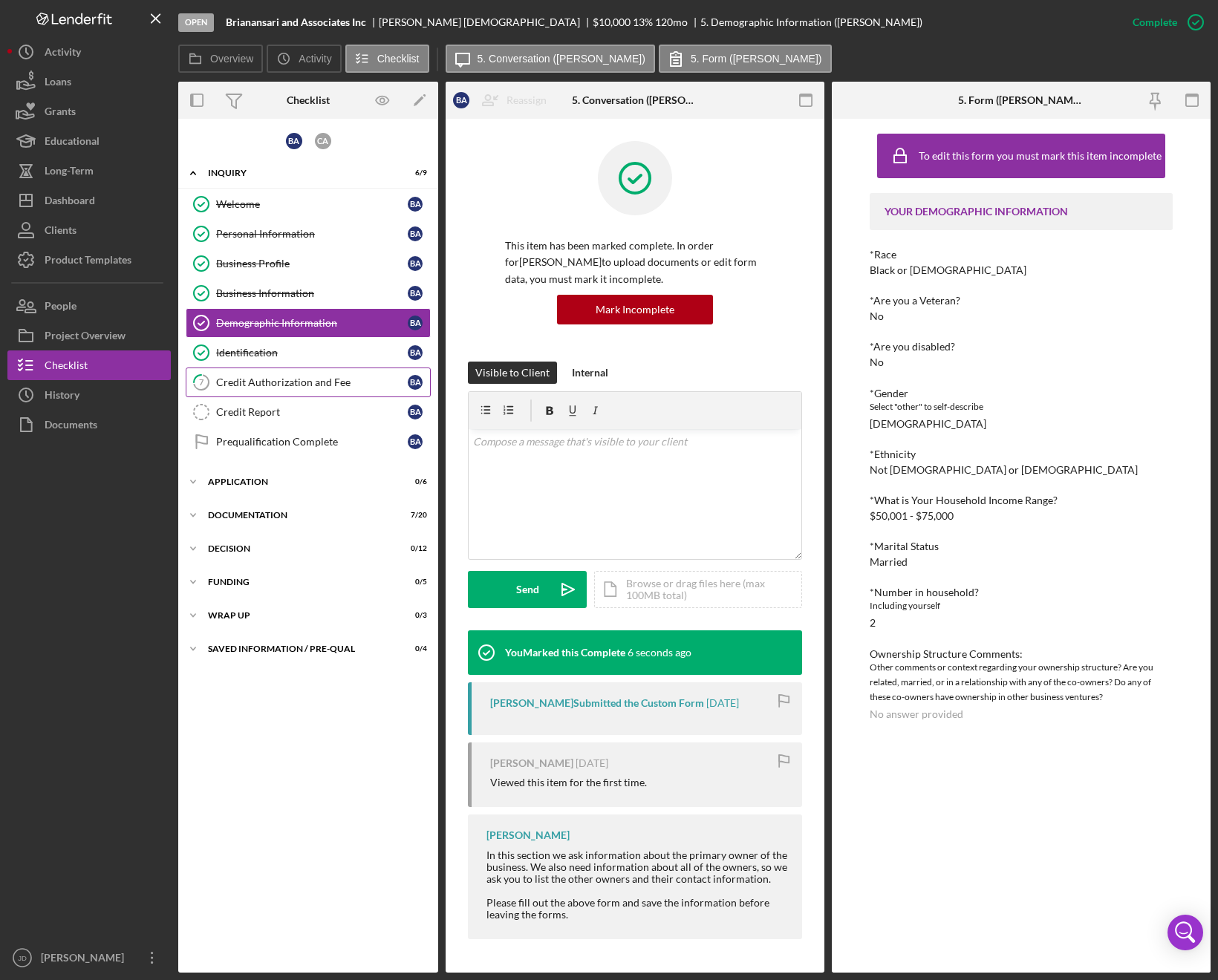
click at [257, 380] on div "Credit Authorization and Fee" at bounding box center [312, 382] width 192 height 12
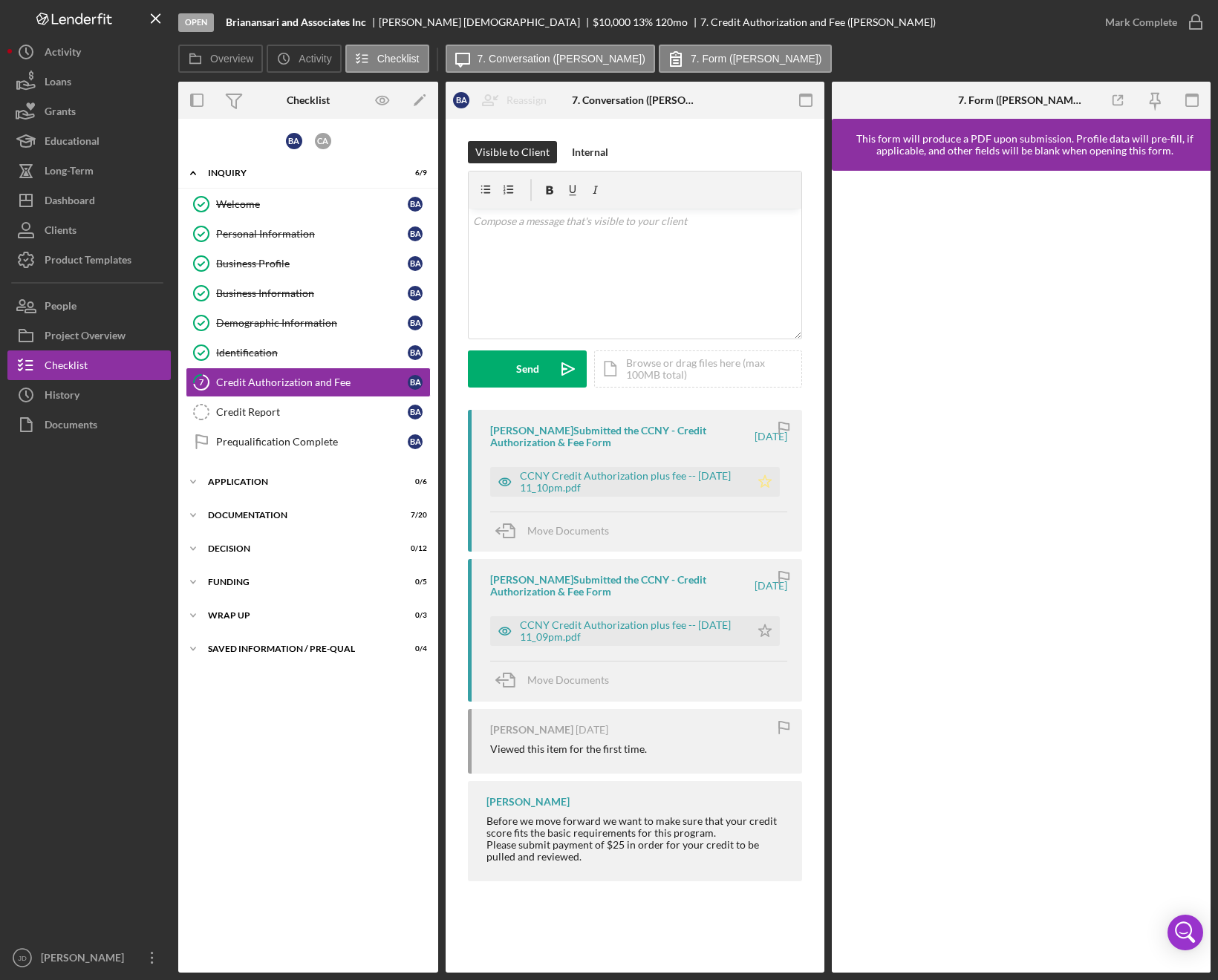
click at [764, 483] on icon "Icon/Star" at bounding box center [764, 481] width 29 height 29
click at [762, 628] on icon "Icon/Star" at bounding box center [764, 631] width 29 height 29
click at [1194, 22] on icon "button" at bounding box center [1195, 22] width 37 height 37
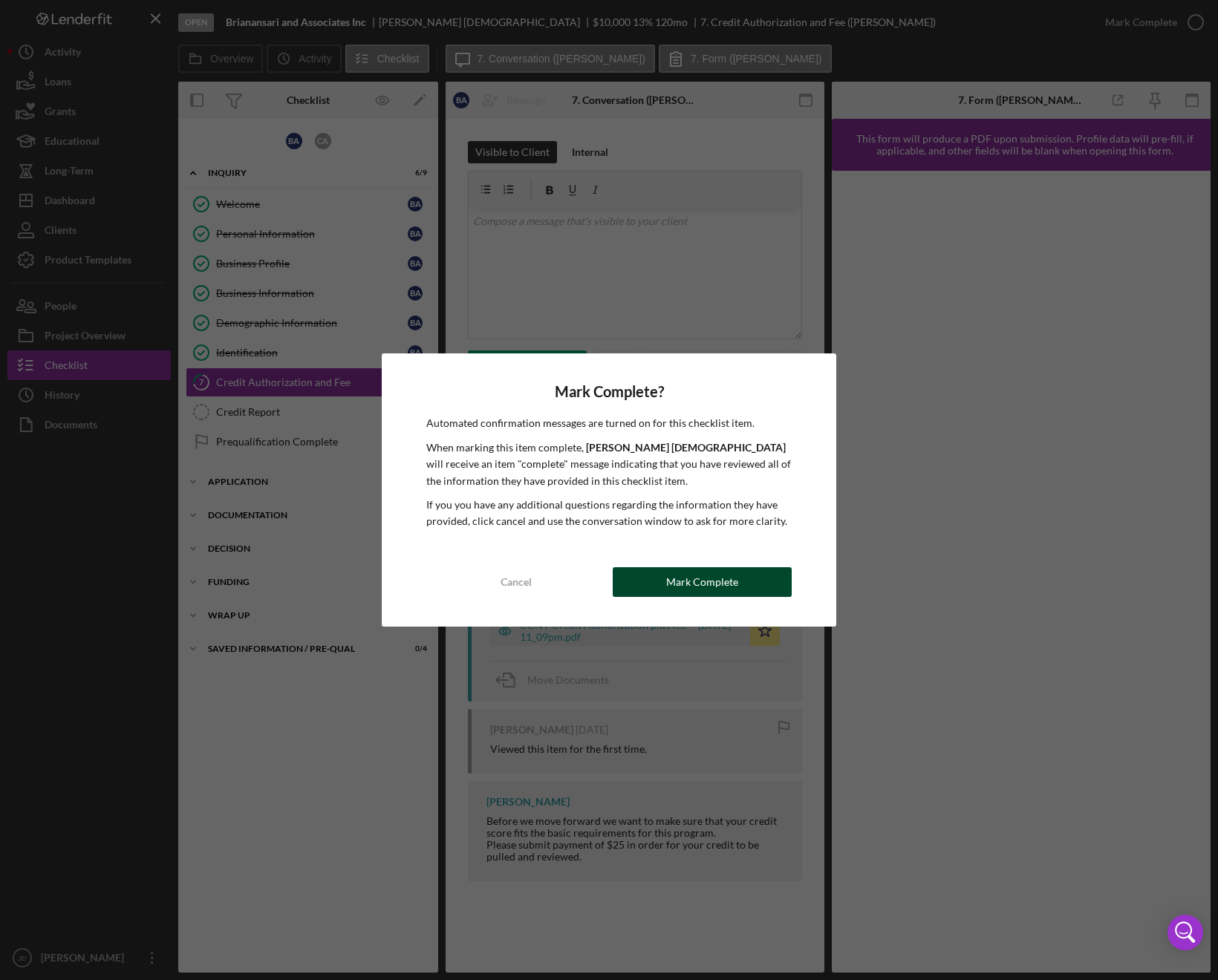
click at [702, 580] on div "Mark Complete" at bounding box center [702, 581] width 72 height 29
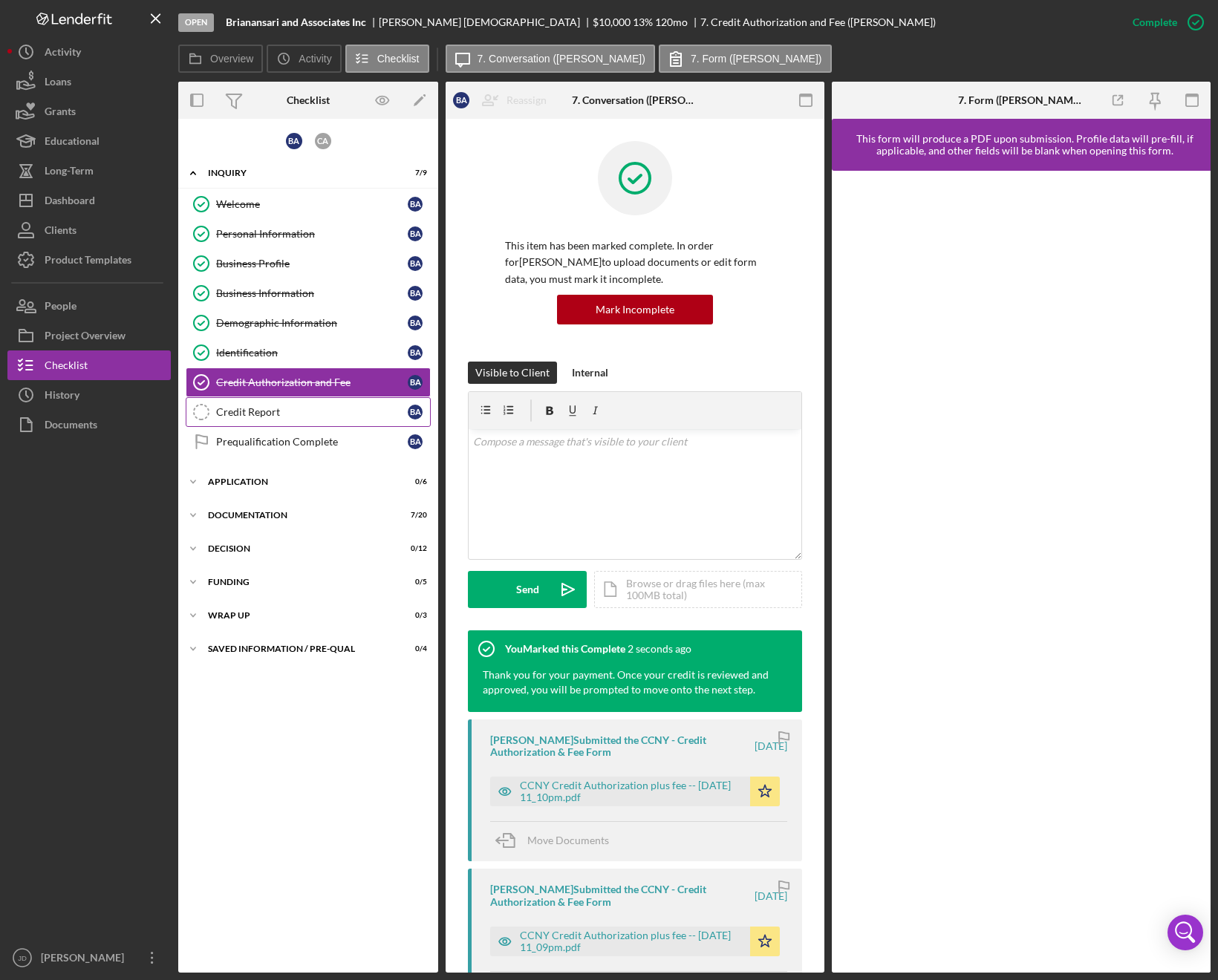
click at [242, 414] on div "Credit Report" at bounding box center [312, 412] width 192 height 12
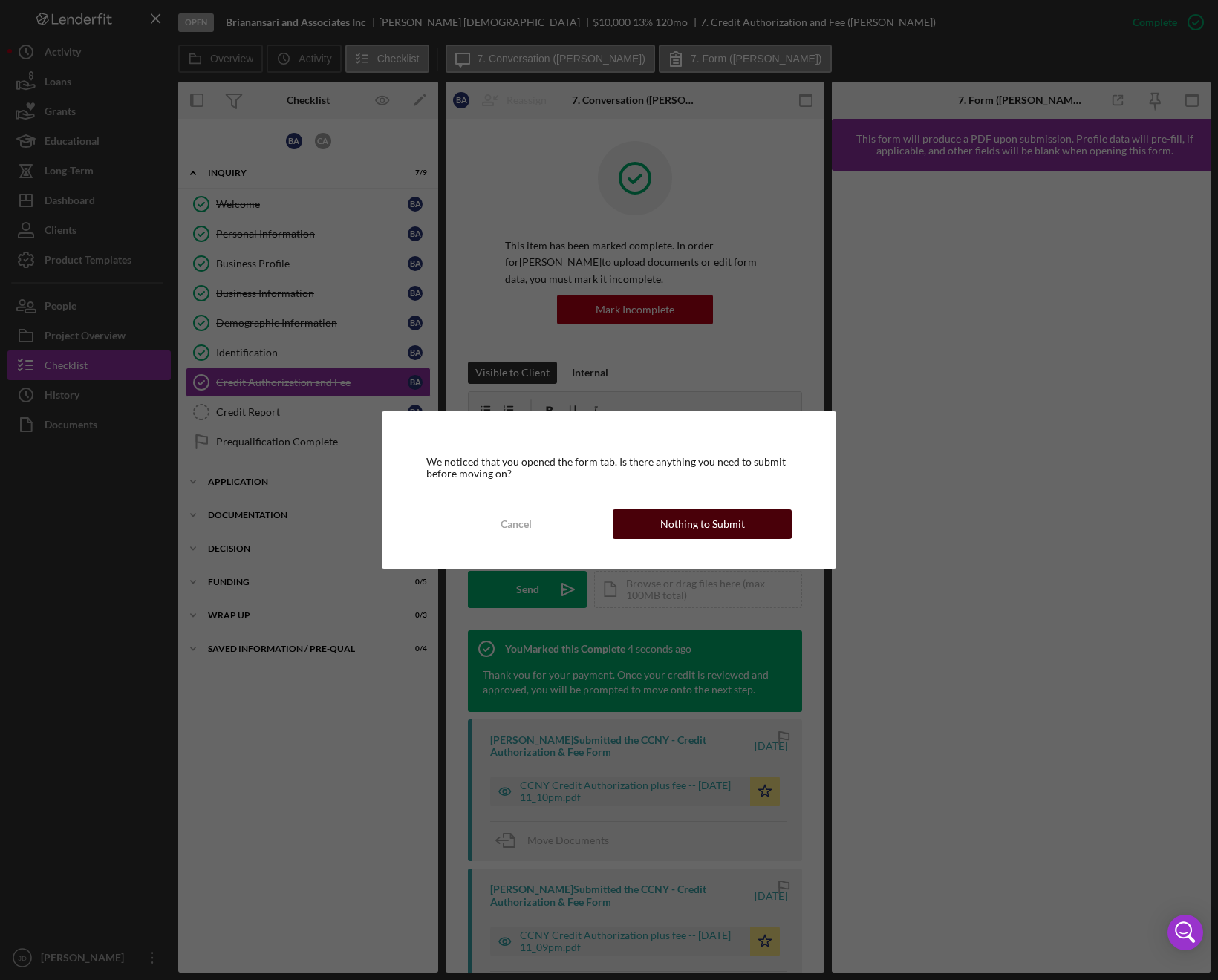
click at [721, 518] on div "Nothing to Submit" at bounding box center [702, 523] width 85 height 29
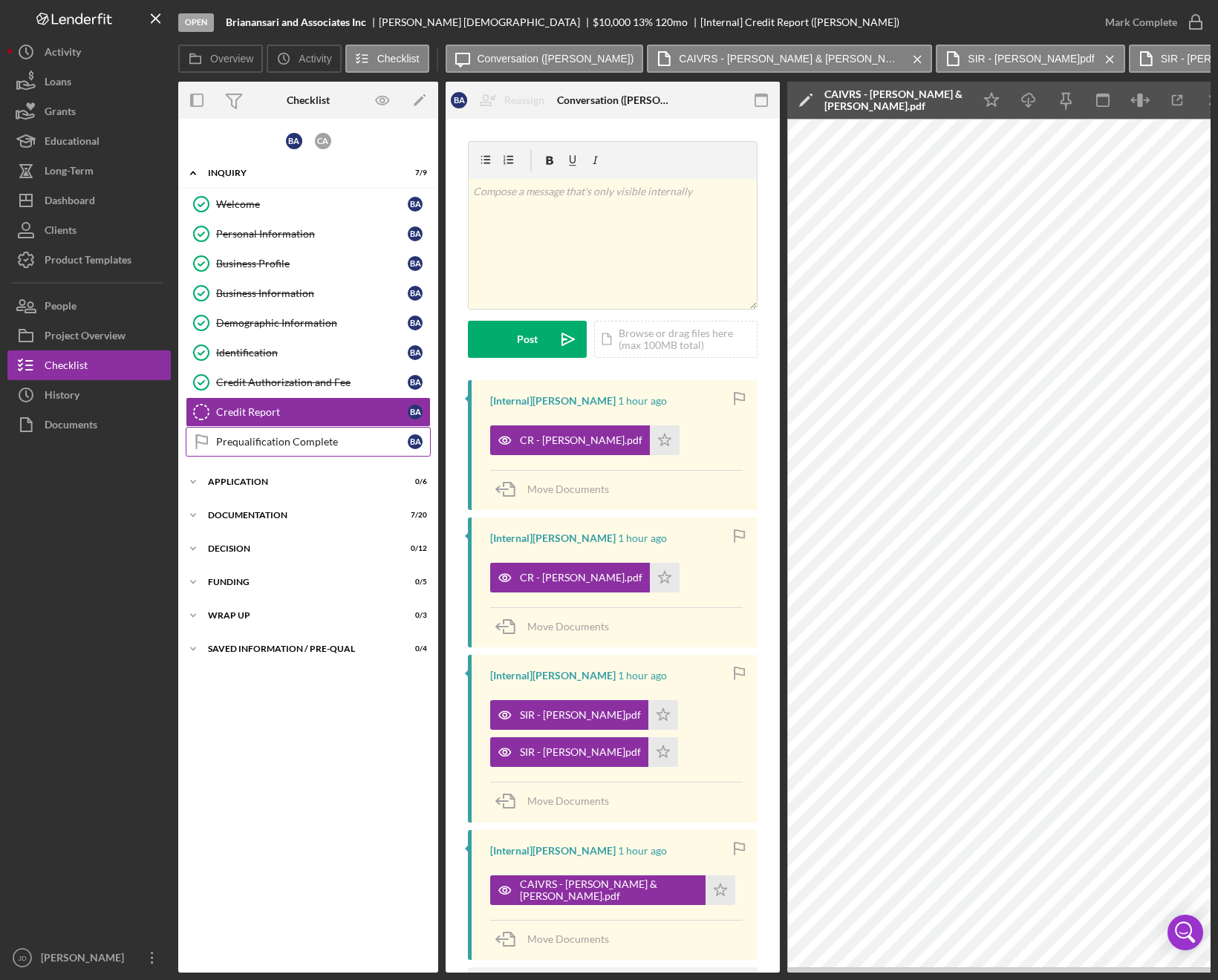
click at [303, 441] on div "Prequalification Complete" at bounding box center [312, 442] width 192 height 12
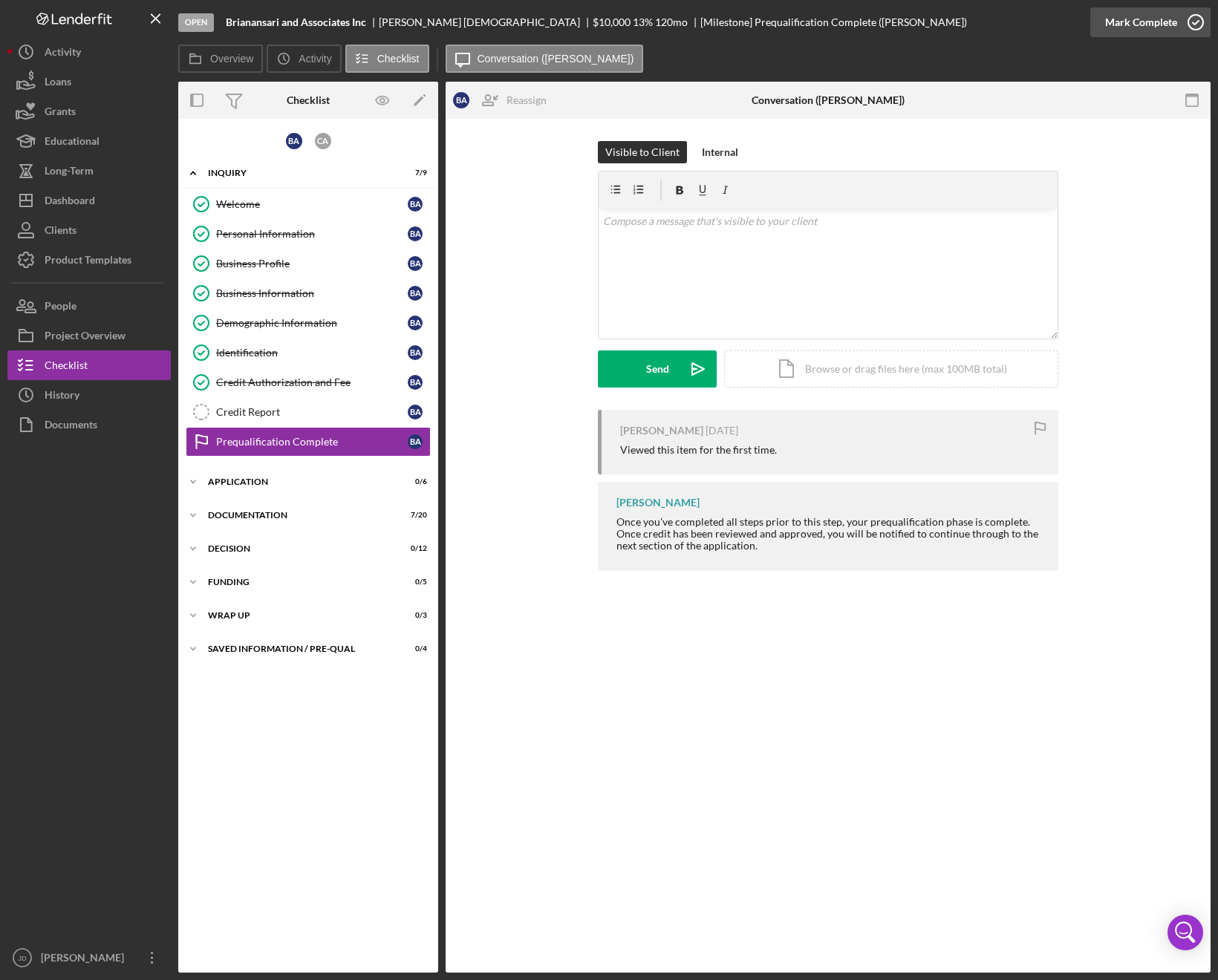
click at [1199, 23] on icon "button" at bounding box center [1195, 22] width 37 height 37
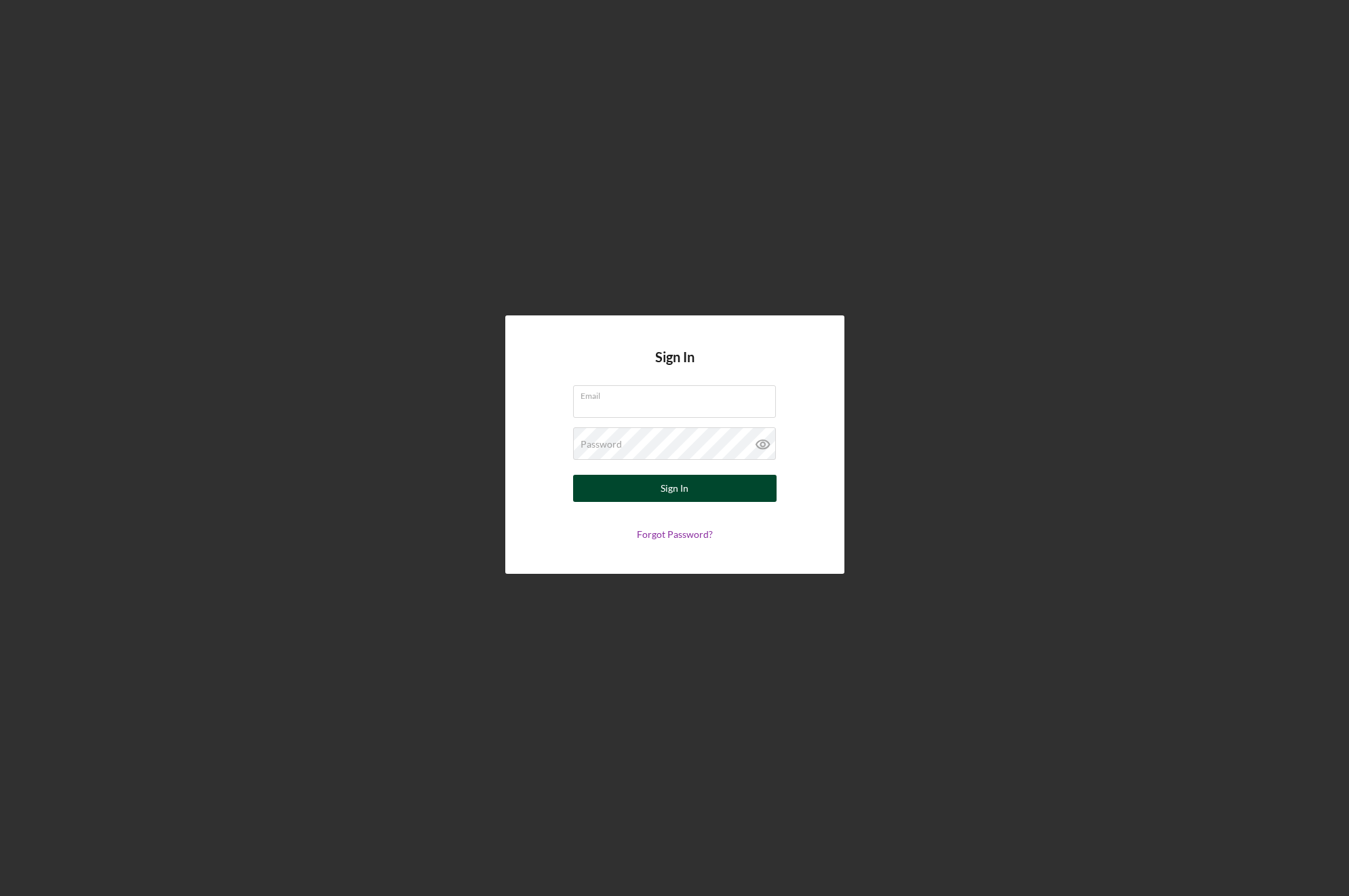
type input "[EMAIL_ADDRESS][DOMAIN_NAME]"
click at [698, 489] on button "Sign In" at bounding box center [674, 488] width 203 height 27
